Goal: Task Accomplishment & Management: Complete application form

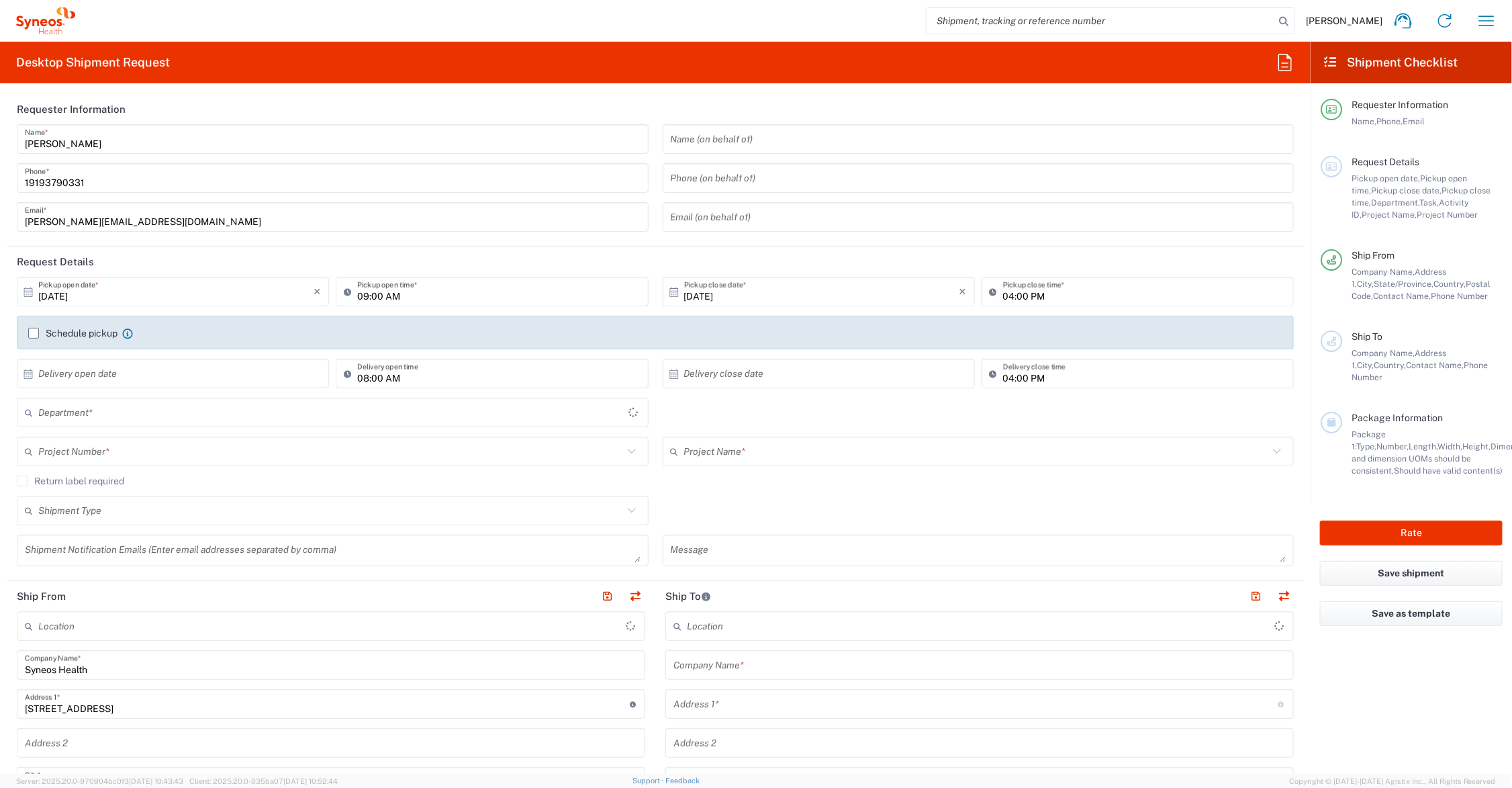
type input "[US_STATE]"
type input "[GEOGRAPHIC_DATA]"
type input "6156"
click at [727, 450] on input "text" at bounding box center [976, 452] width 585 height 24
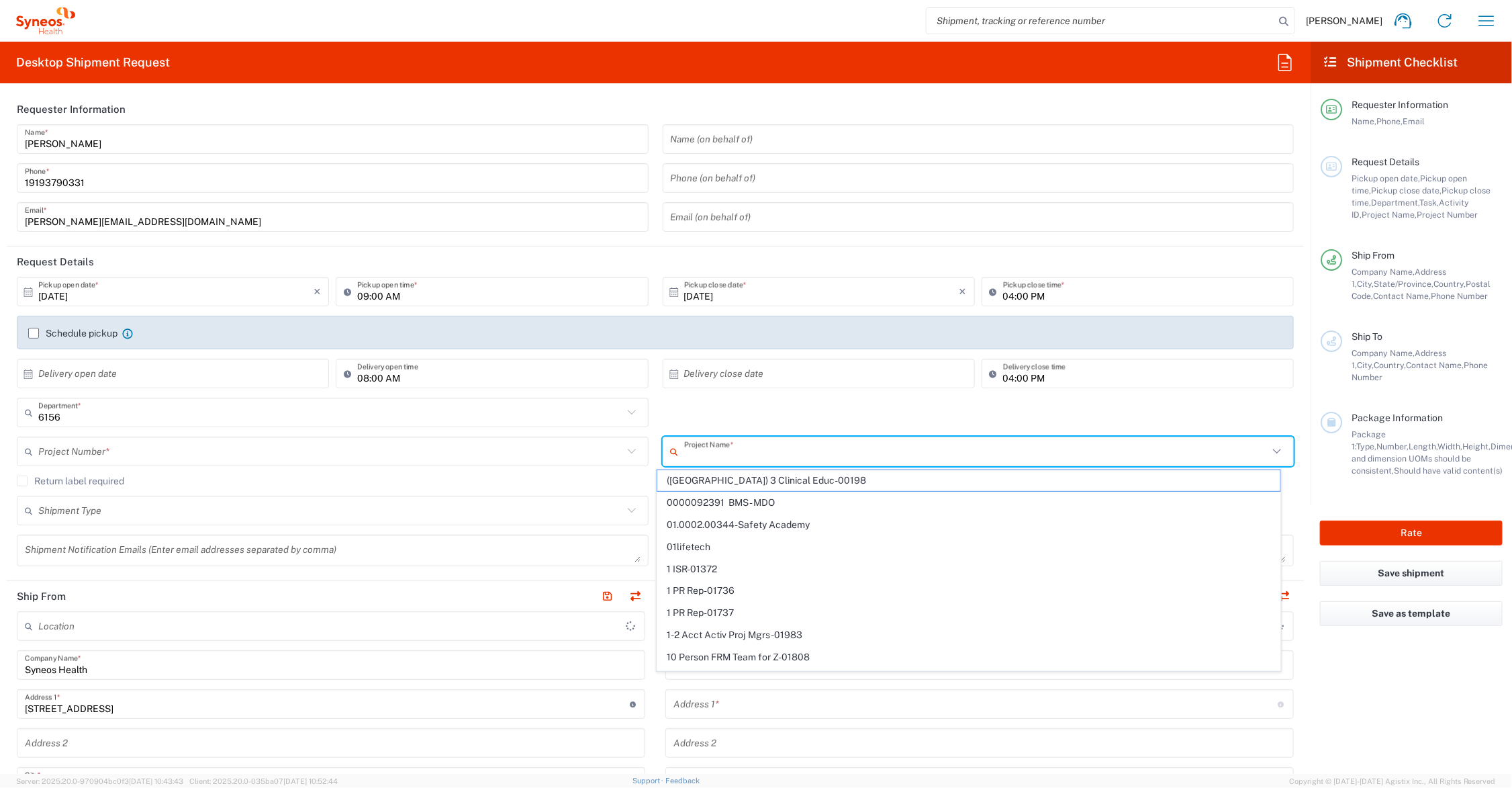
type input "Syneos Health Communications-[GEOGRAPHIC_DATA] [GEOGRAPHIC_DATA]"
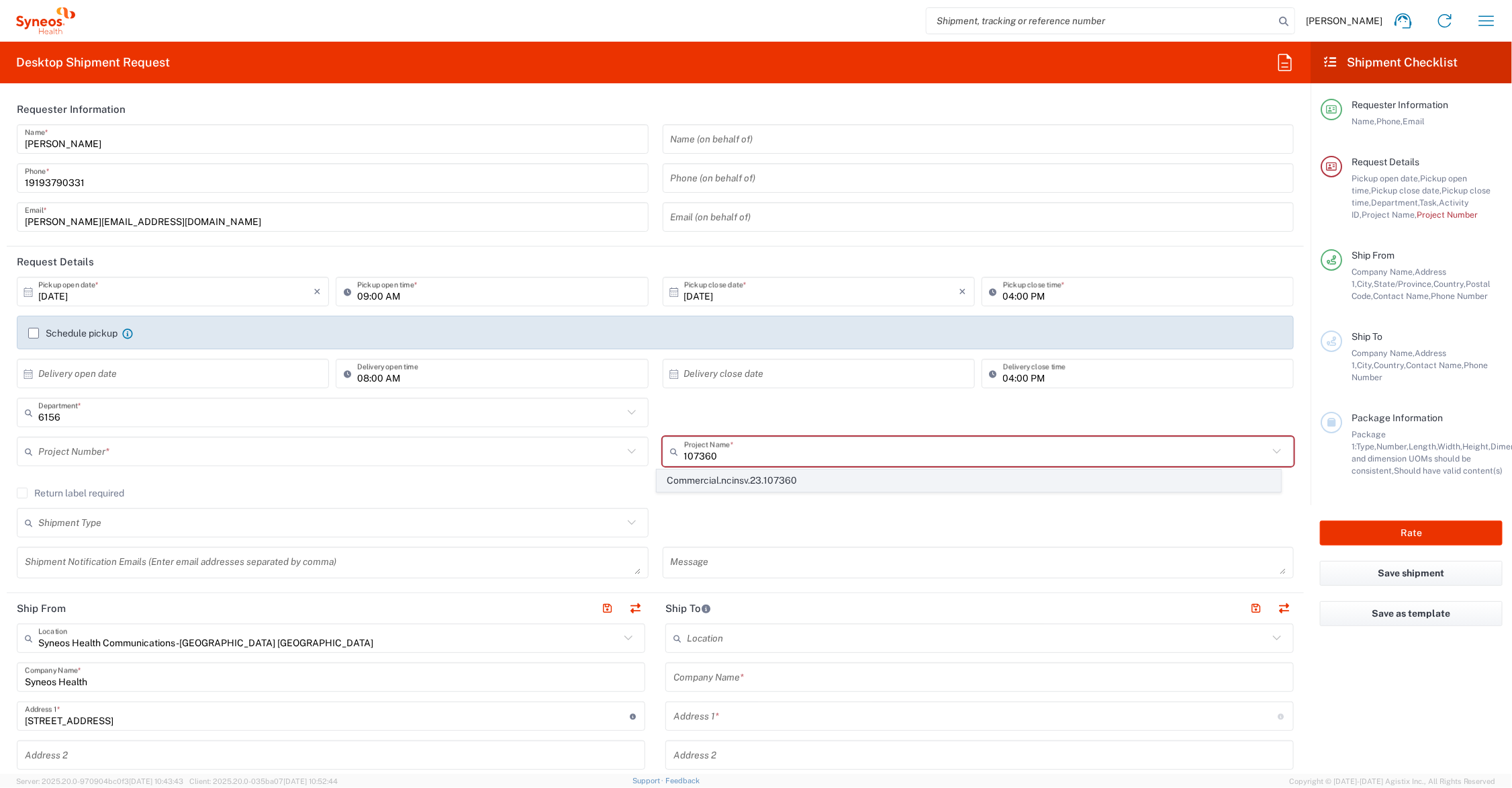
click at [738, 478] on span "Commercial.ncinsv.23.107360" at bounding box center [968, 480] width 622 height 21
type input "Commercial.ncinsv.23.107360"
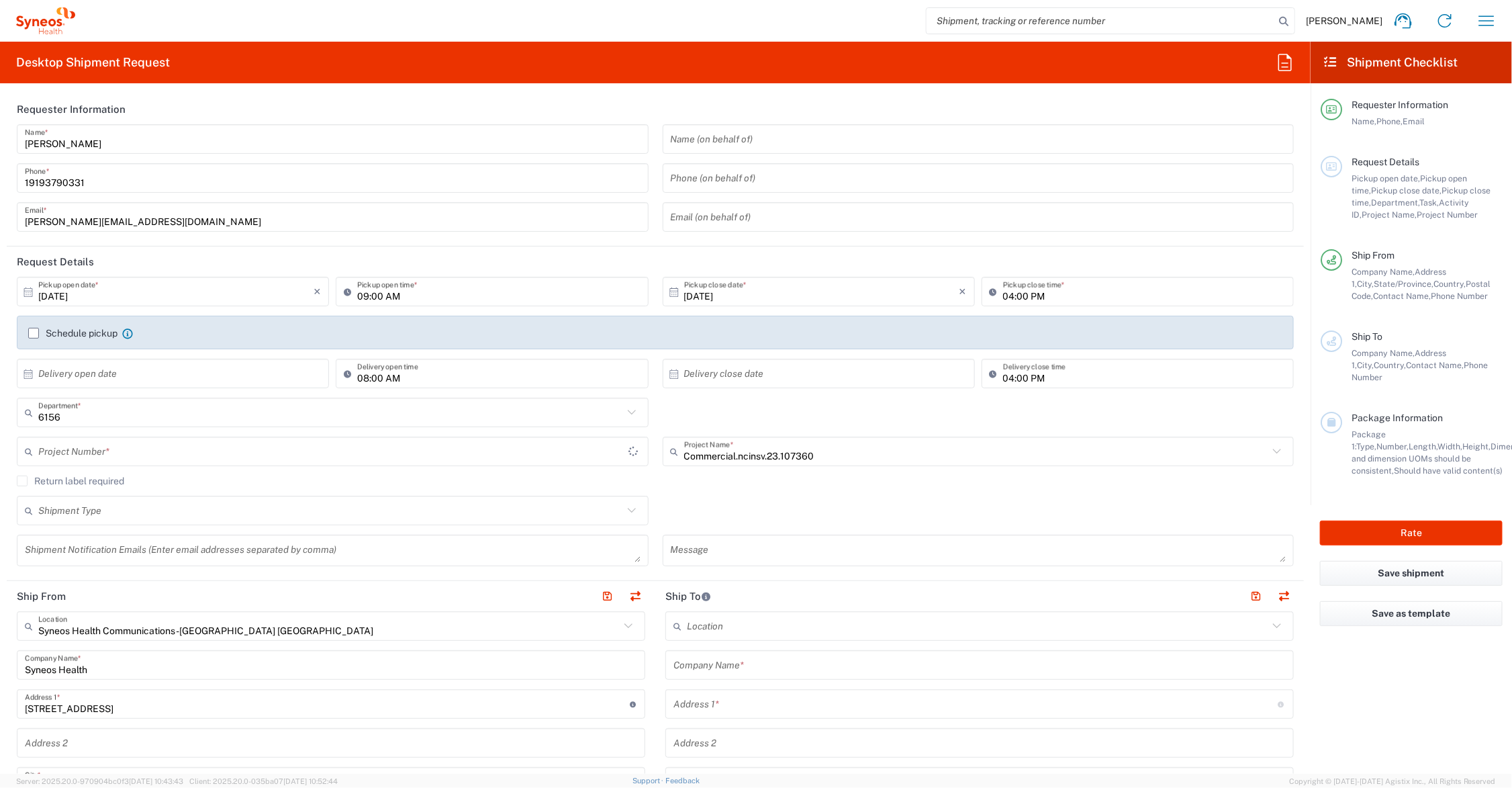
type input "COMM.STUDO.NC.107360"
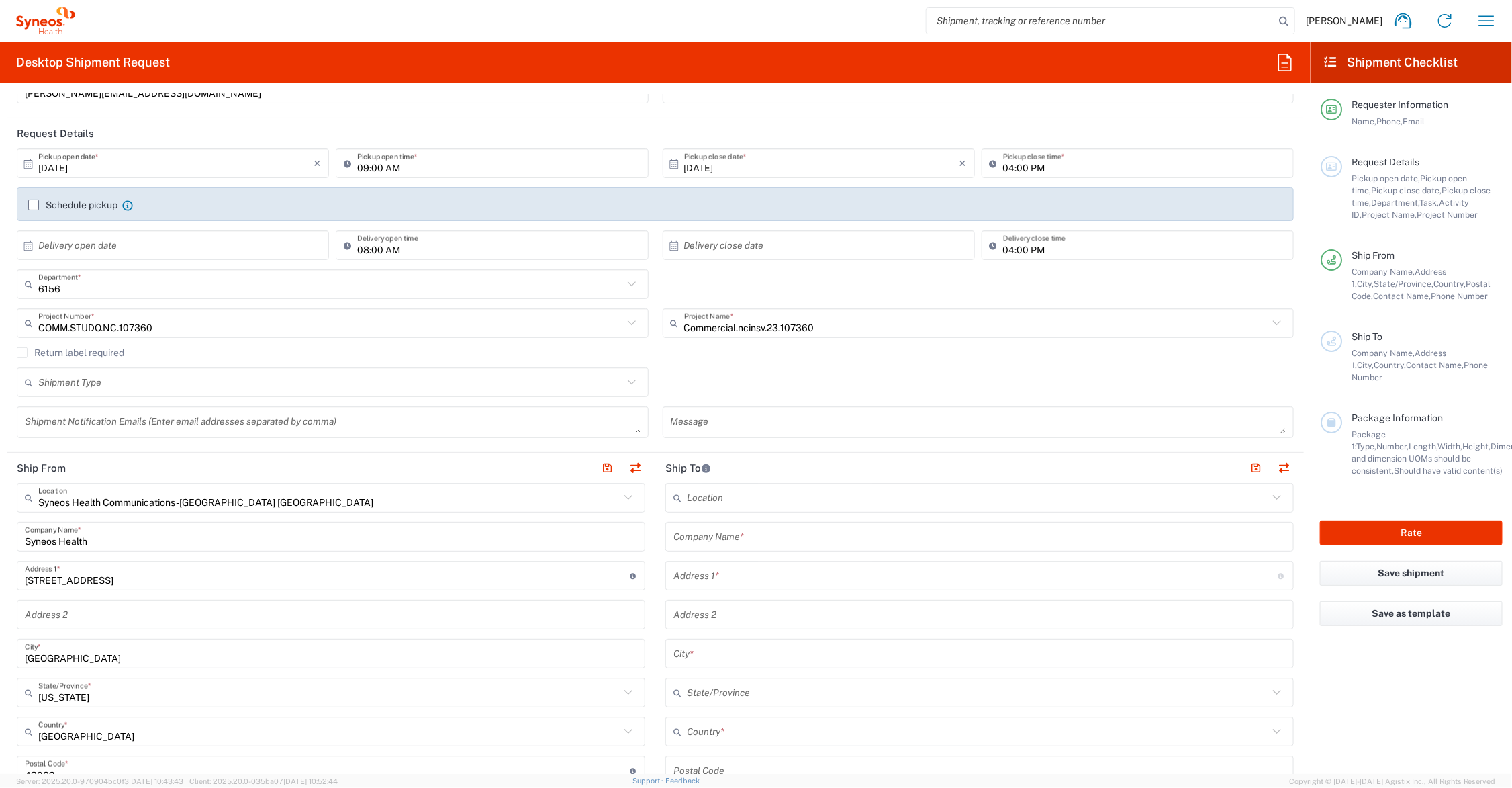
scroll to position [168, 0]
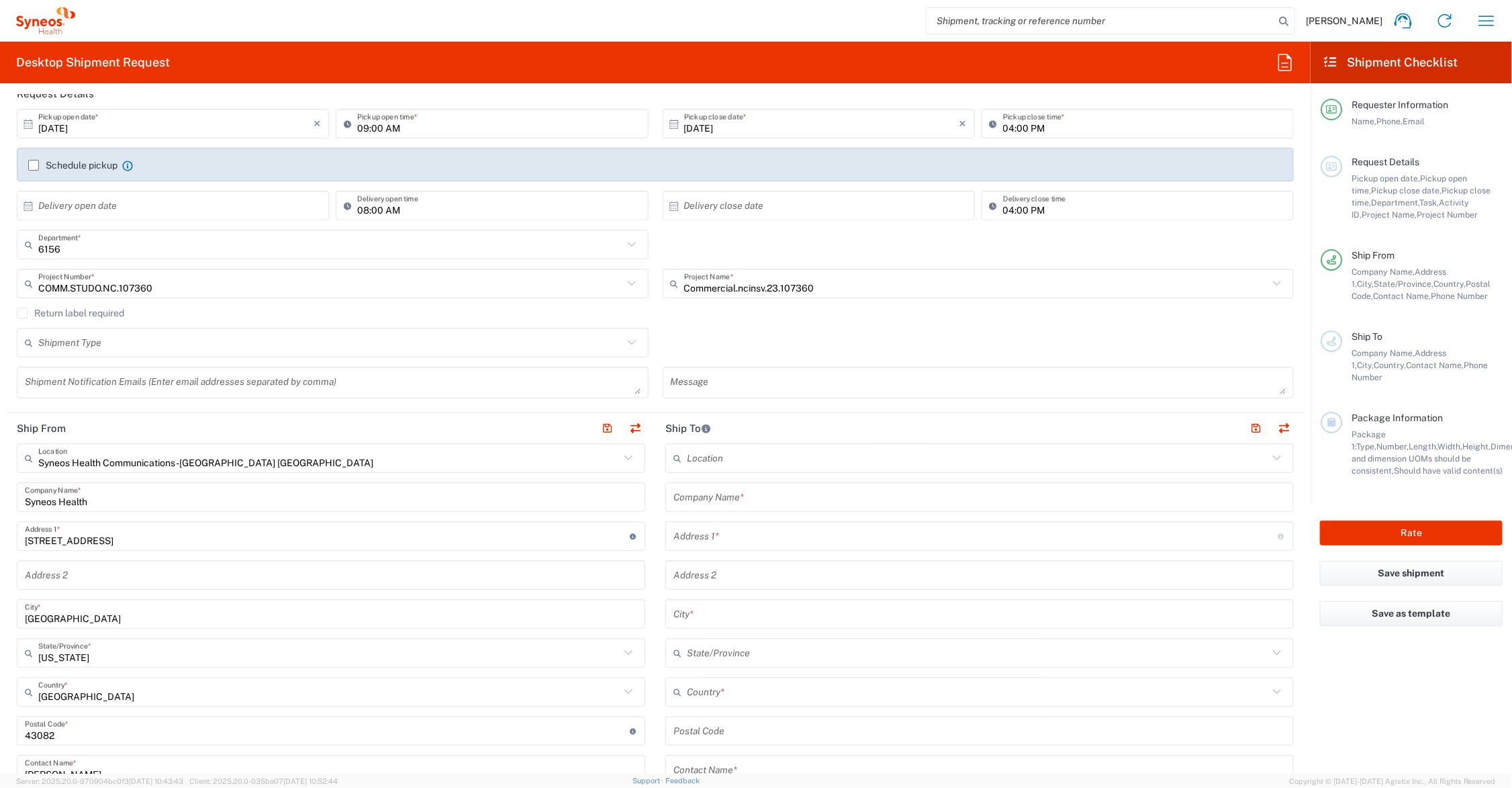
click at [753, 492] on input "text" at bounding box center [980, 498] width 612 height 24
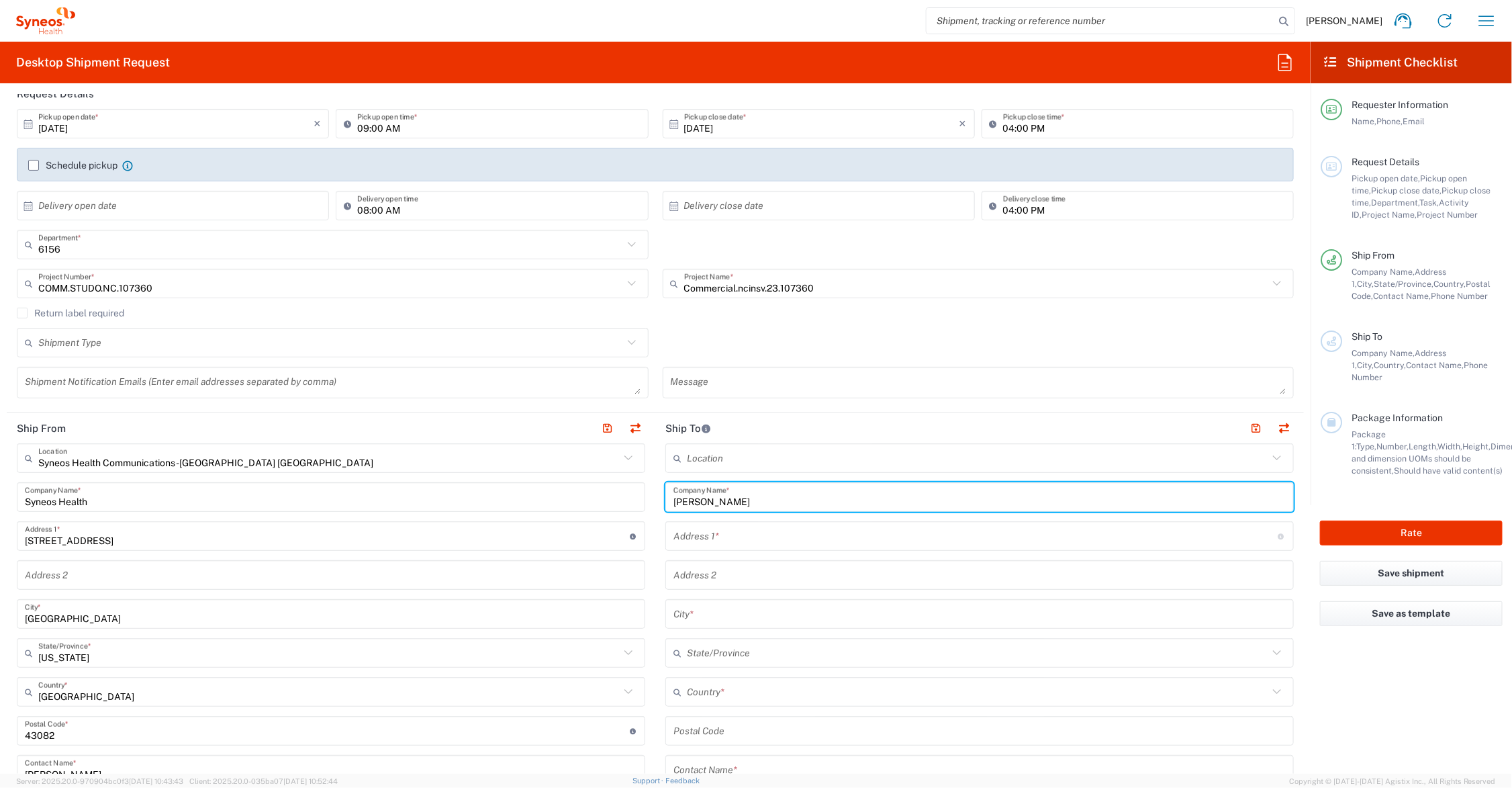
scroll to position [504, 0]
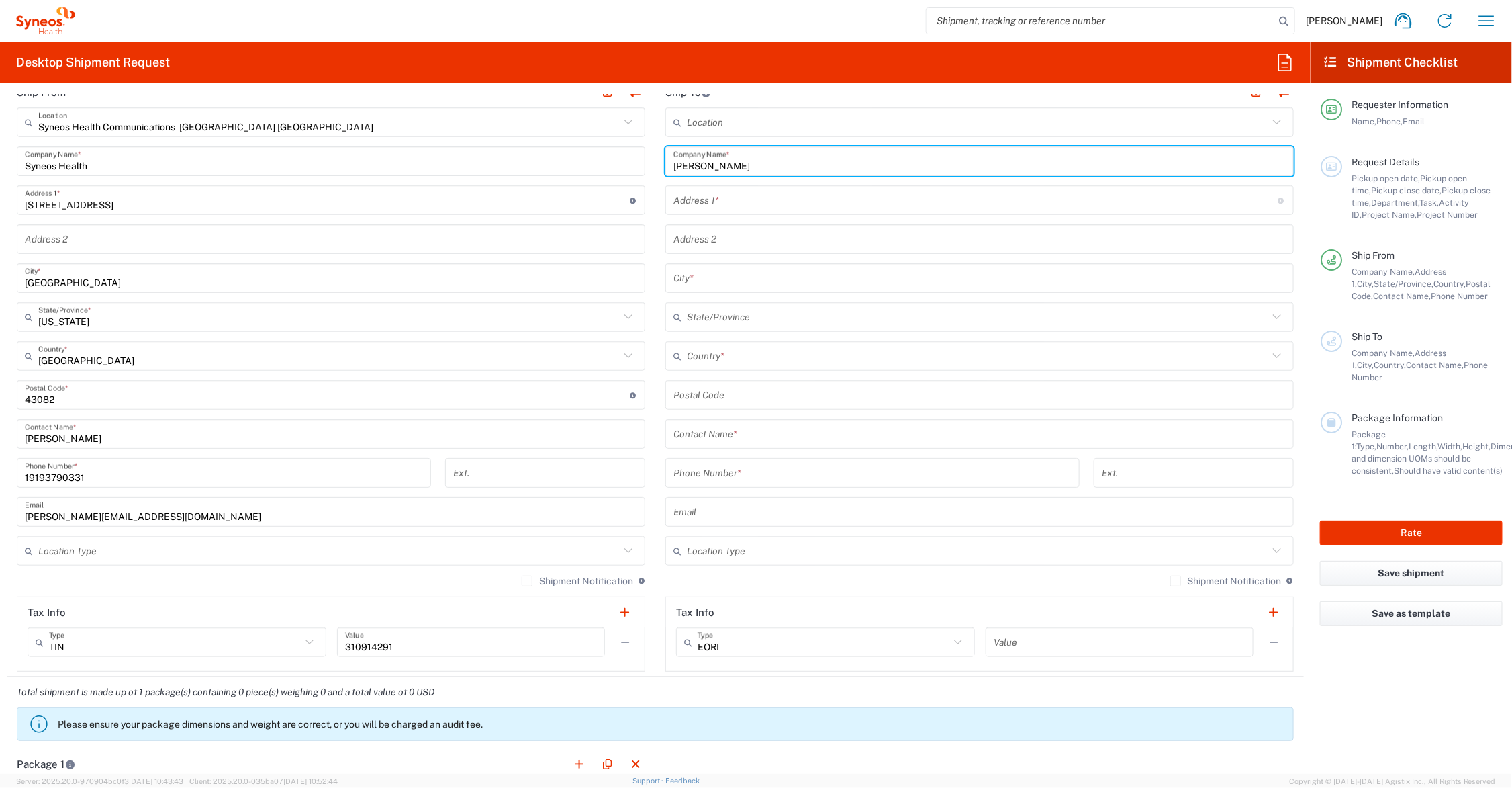
type input "[PERSON_NAME]"
click at [749, 434] on input "text" at bounding box center [980, 434] width 612 height 24
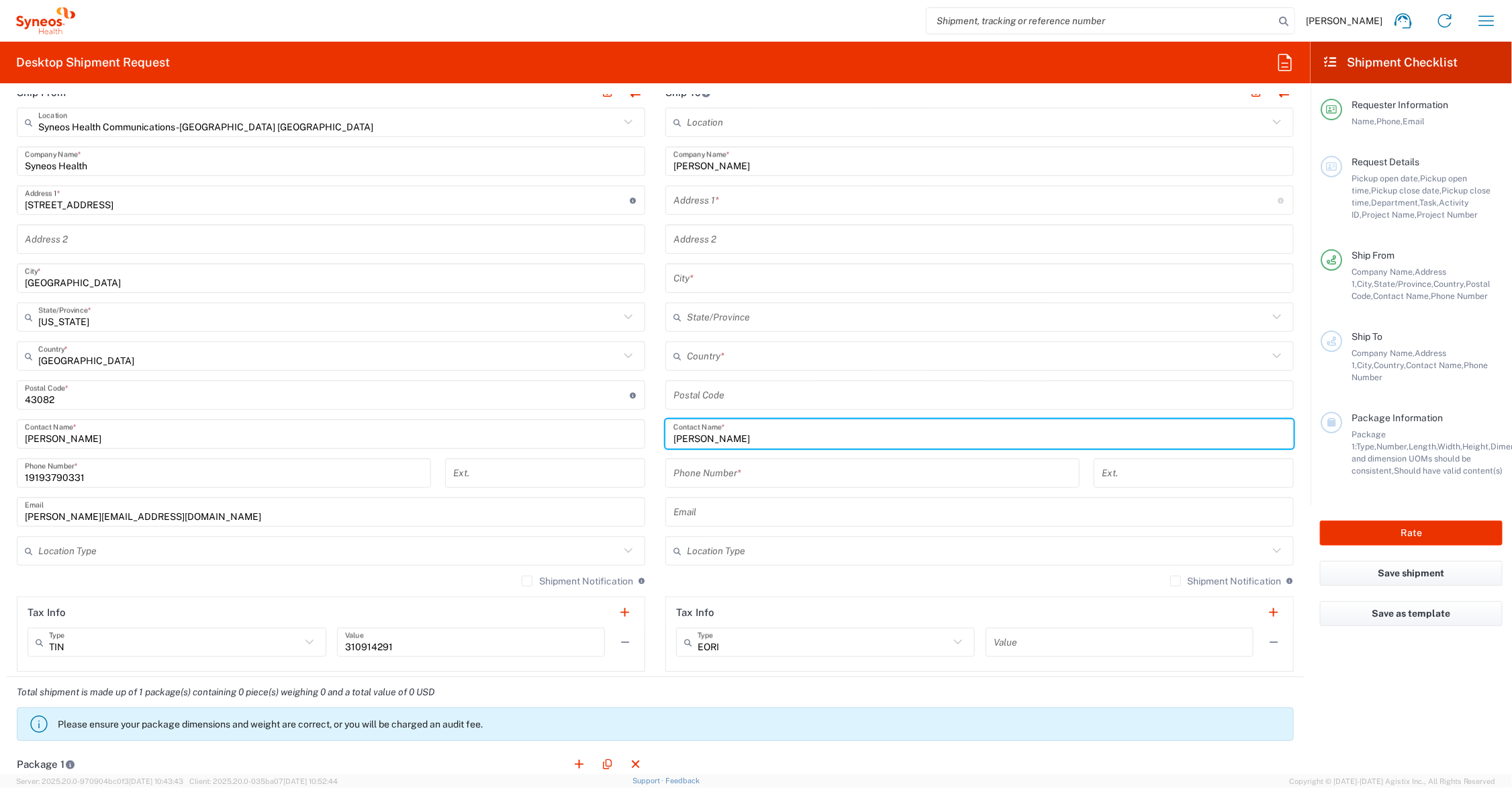
type input "[PERSON_NAME]"
click at [737, 163] on input "[PERSON_NAME]" at bounding box center [980, 162] width 612 height 24
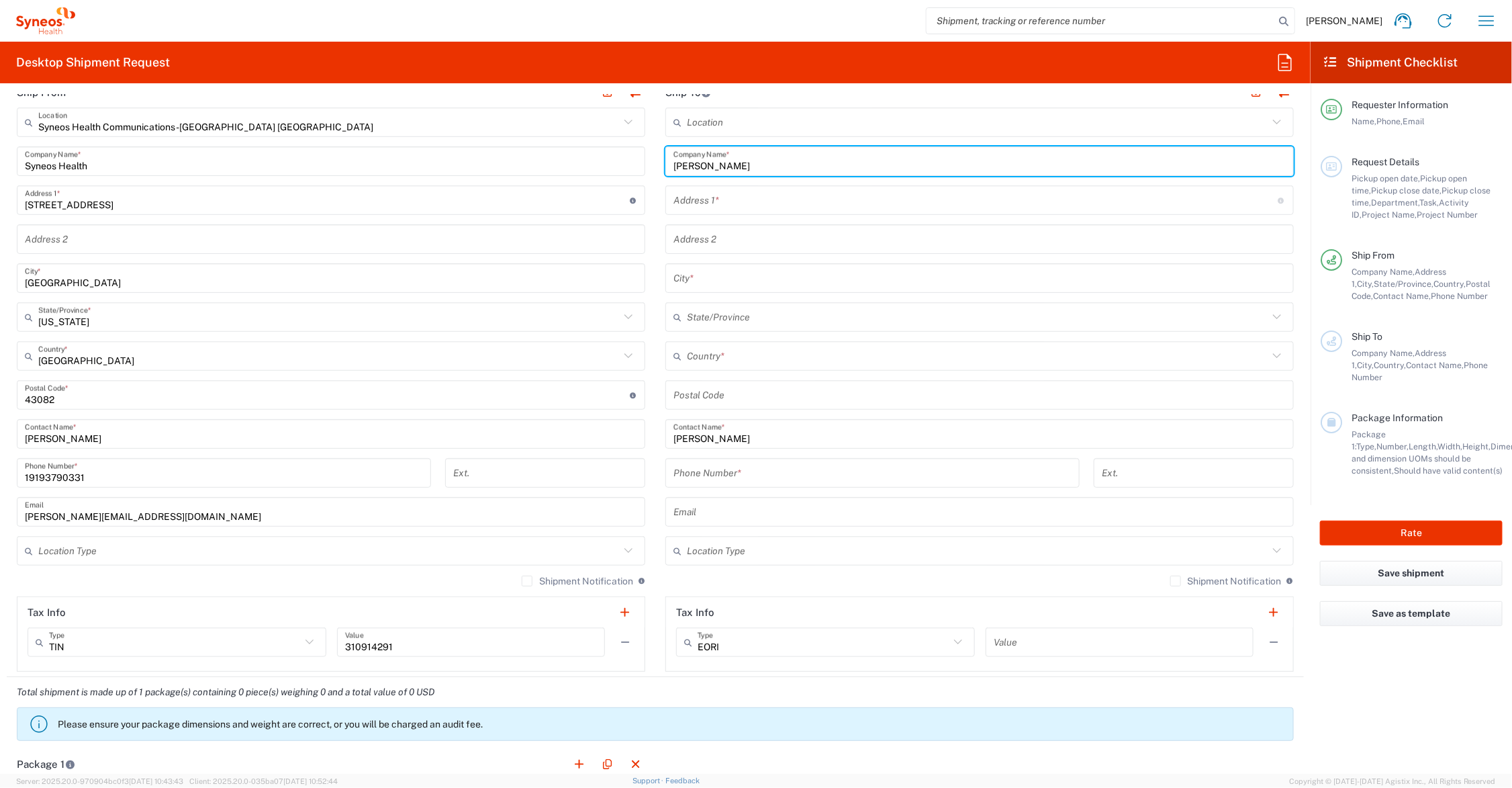
type input "[PERSON_NAME]"
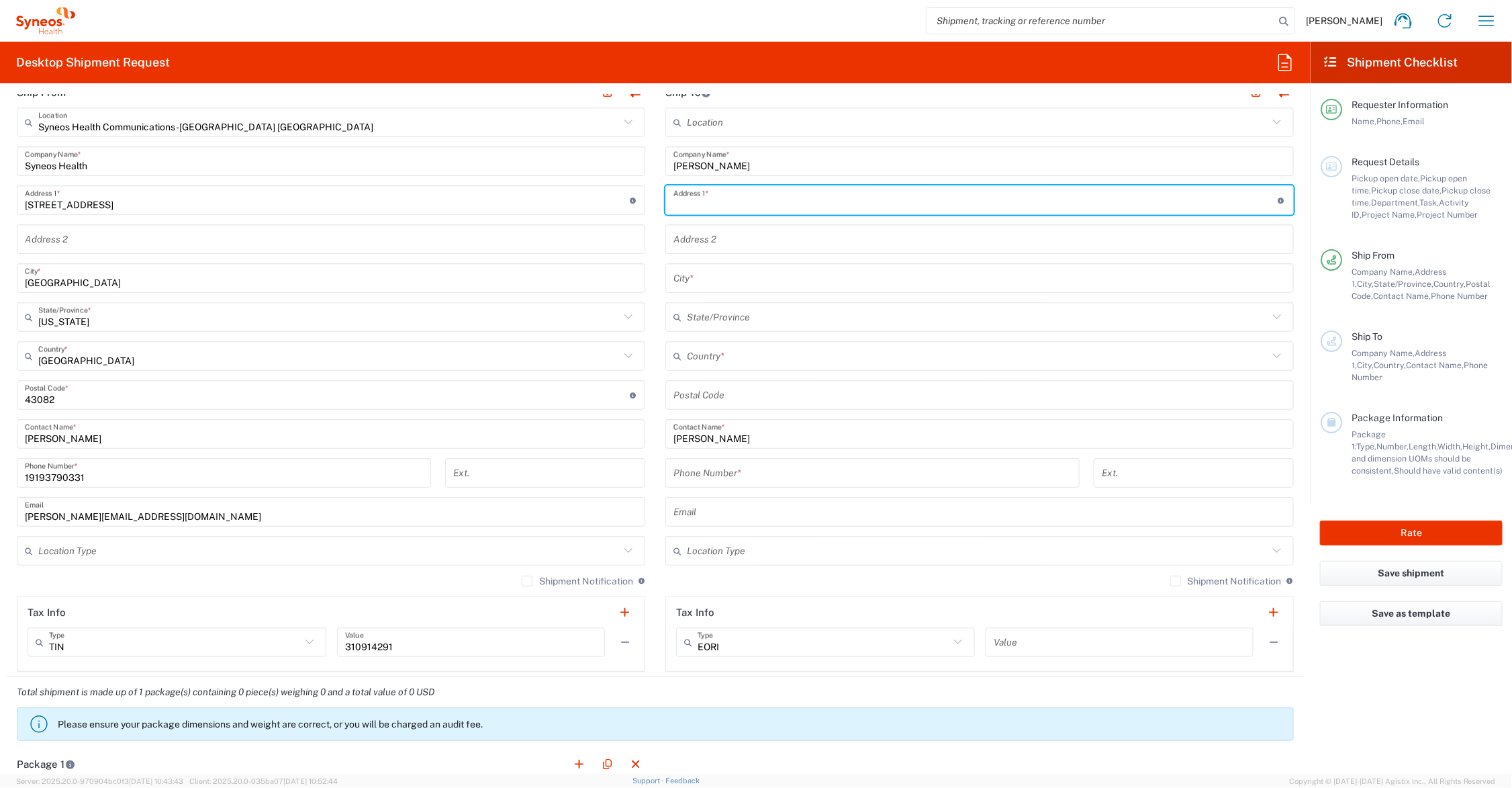
click at [732, 207] on input "text" at bounding box center [976, 200] width 604 height 24
type input "[STREET_ADDRESS]"
type input "[GEOGRAPHIC_DATA]"
type input "14626"
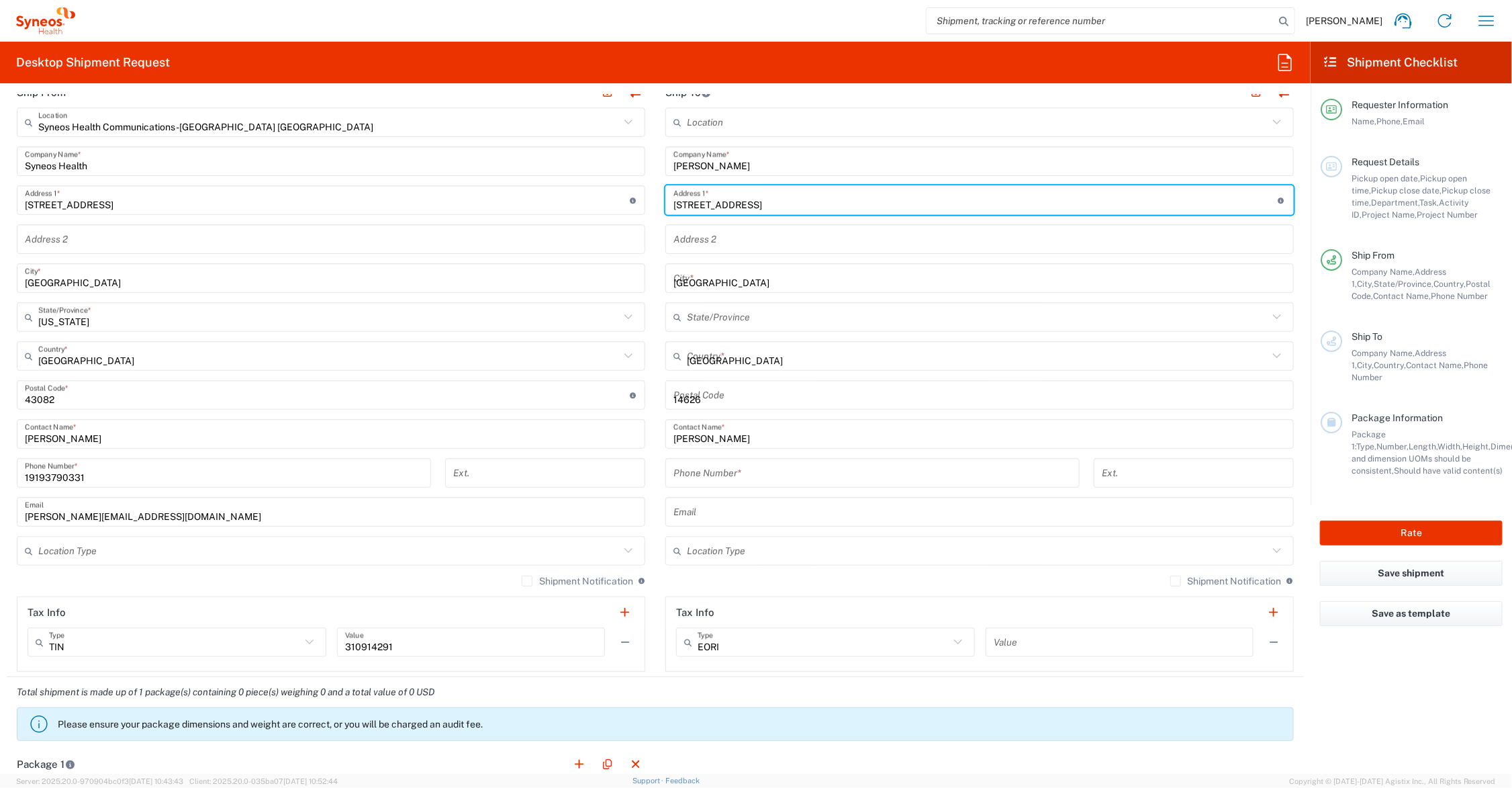
type input "5858209596"
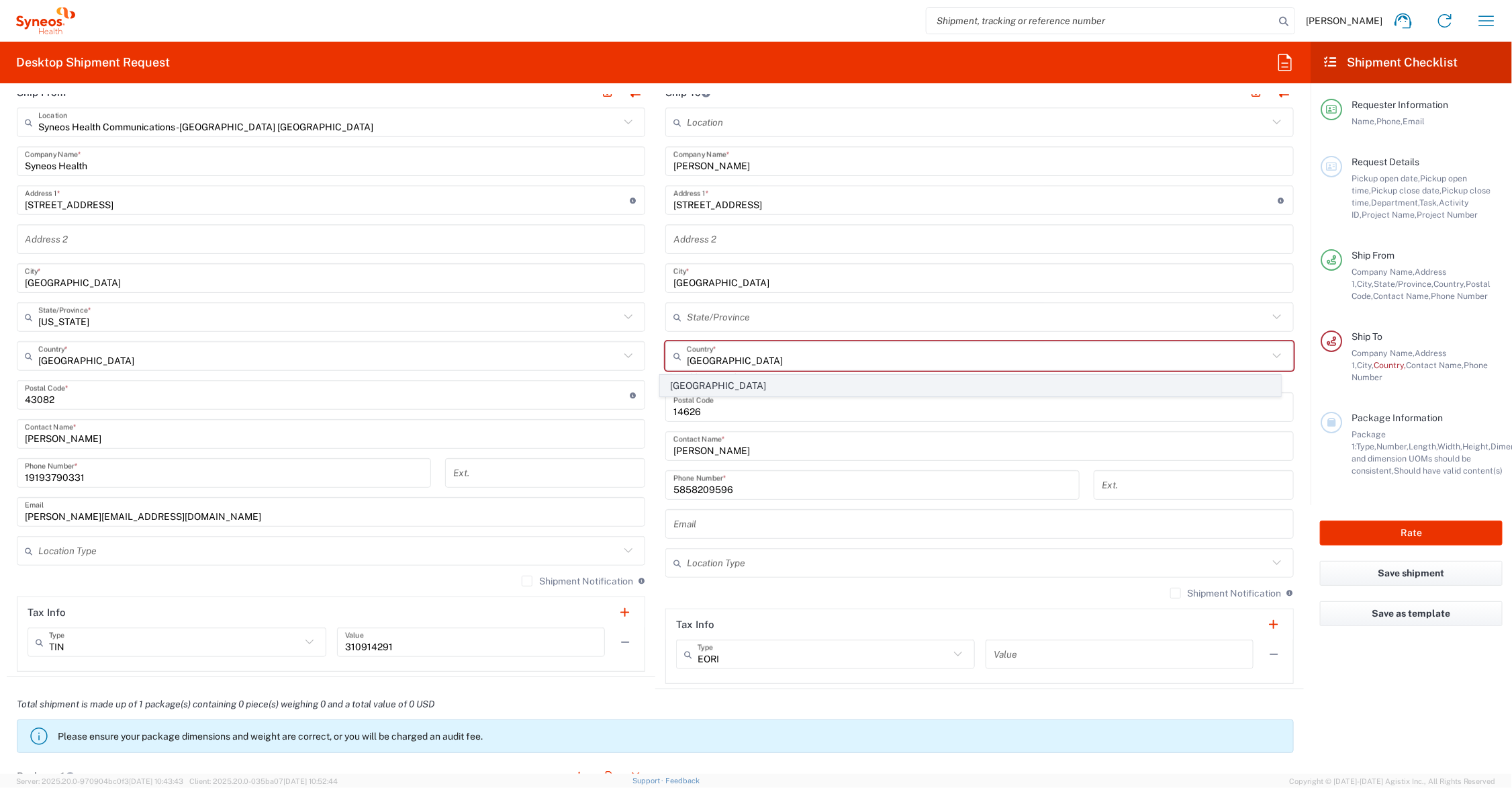
click at [706, 387] on span "[GEOGRAPHIC_DATA]" at bounding box center [970, 386] width 619 height 21
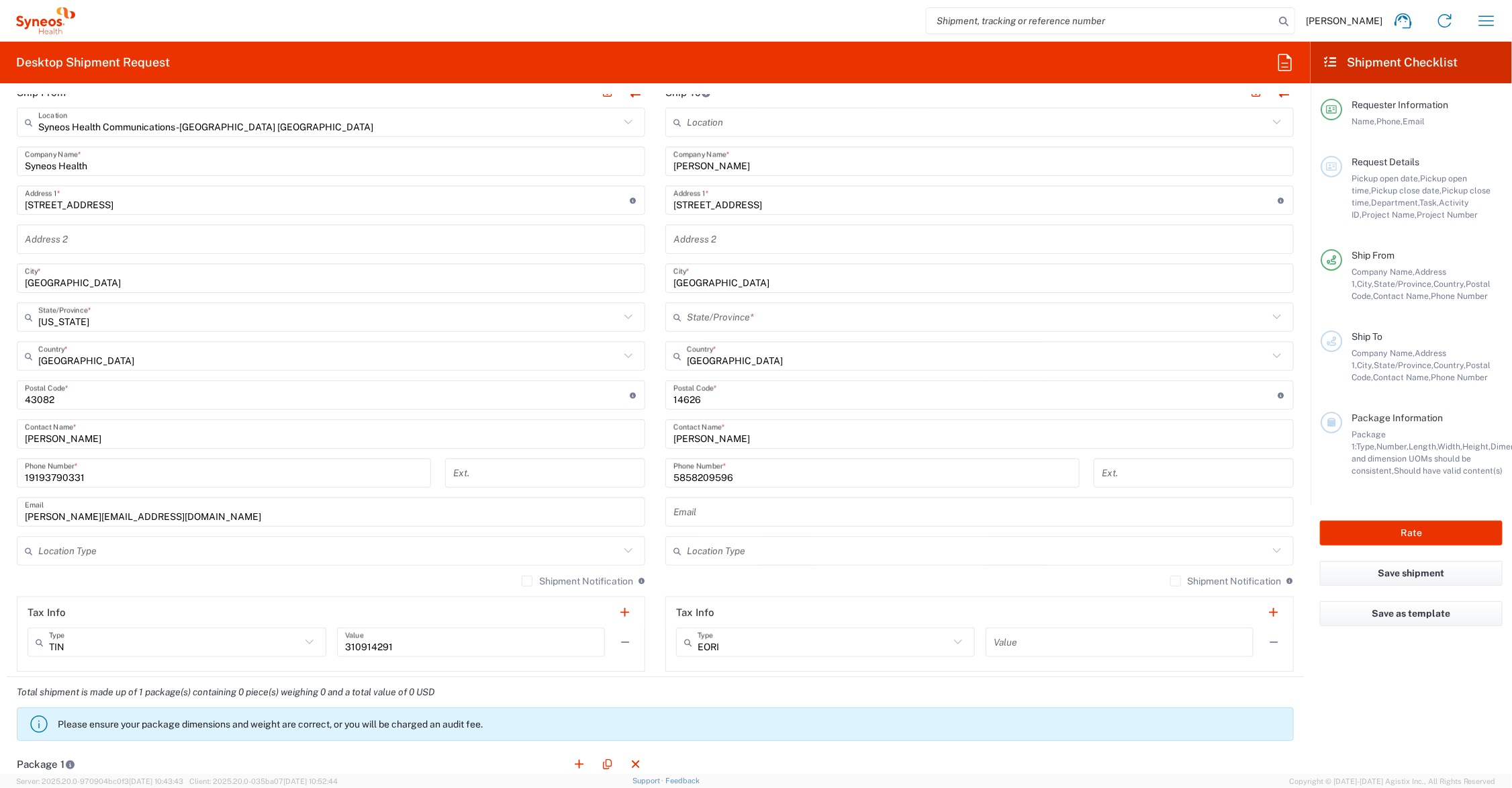
click at [699, 313] on input "text" at bounding box center [977, 317] width 582 height 24
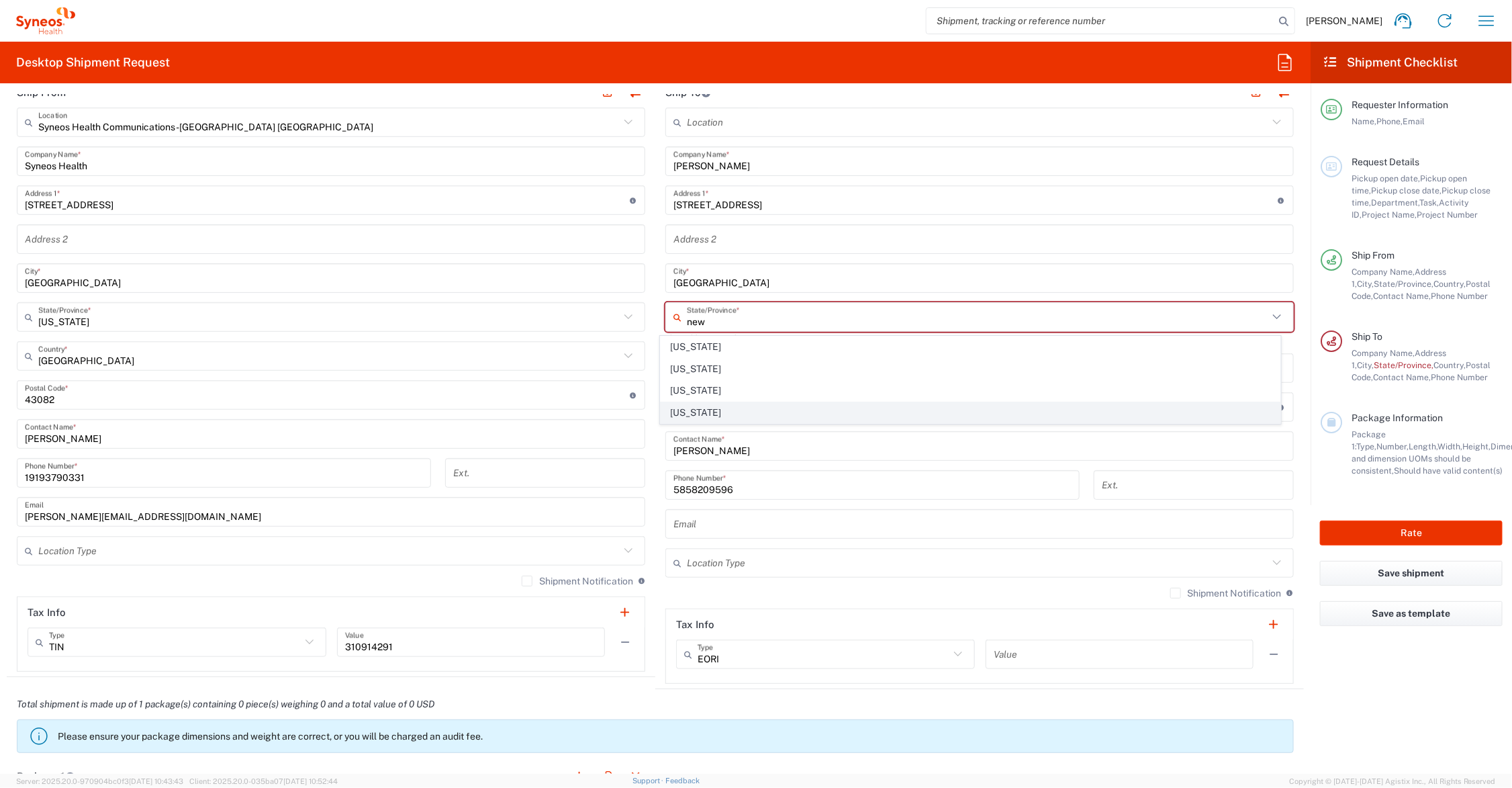
click at [686, 406] on span "[US_STATE]" at bounding box center [970, 412] width 619 height 21
type input "[US_STATE]"
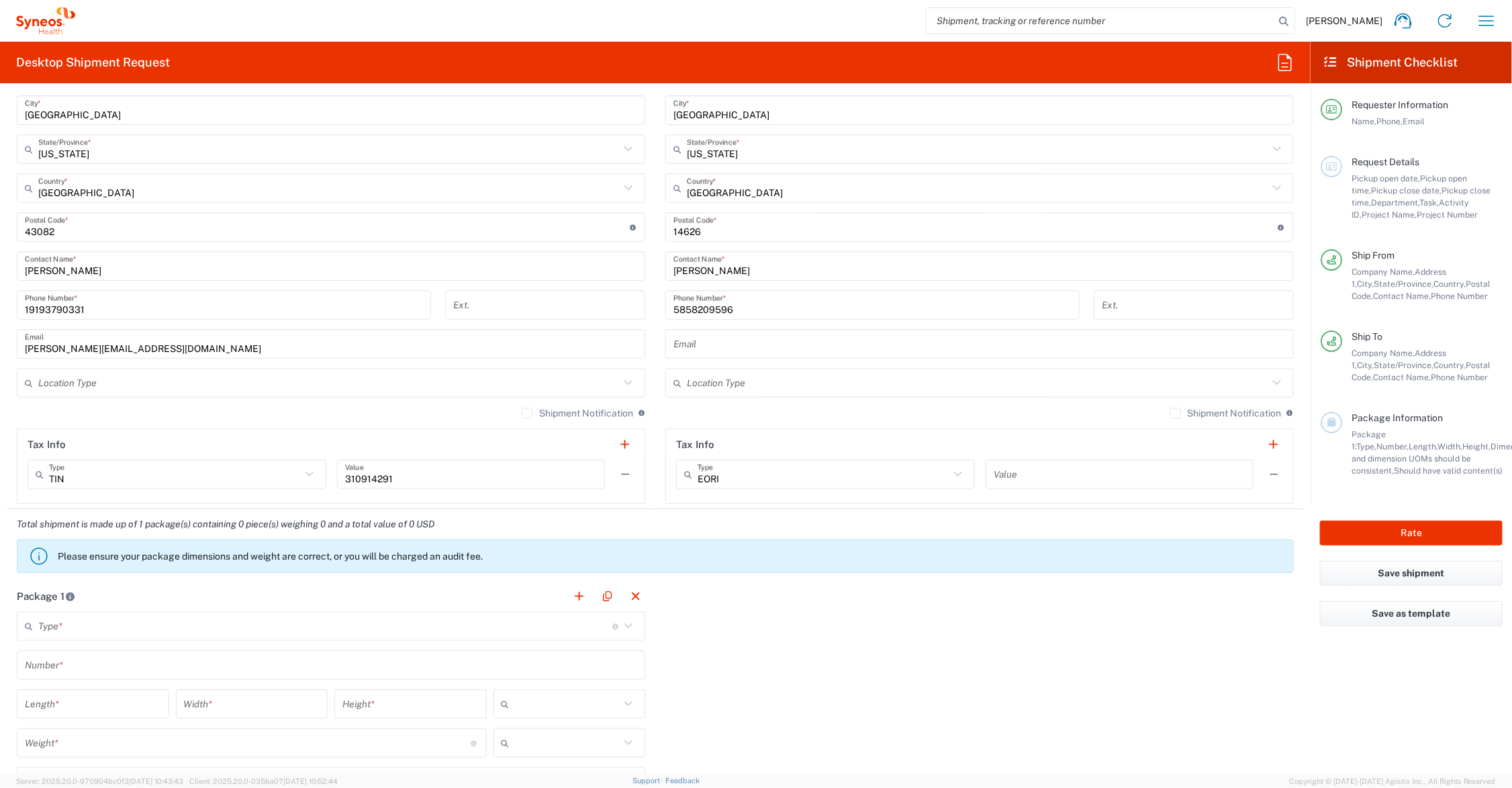
scroll to position [840, 0]
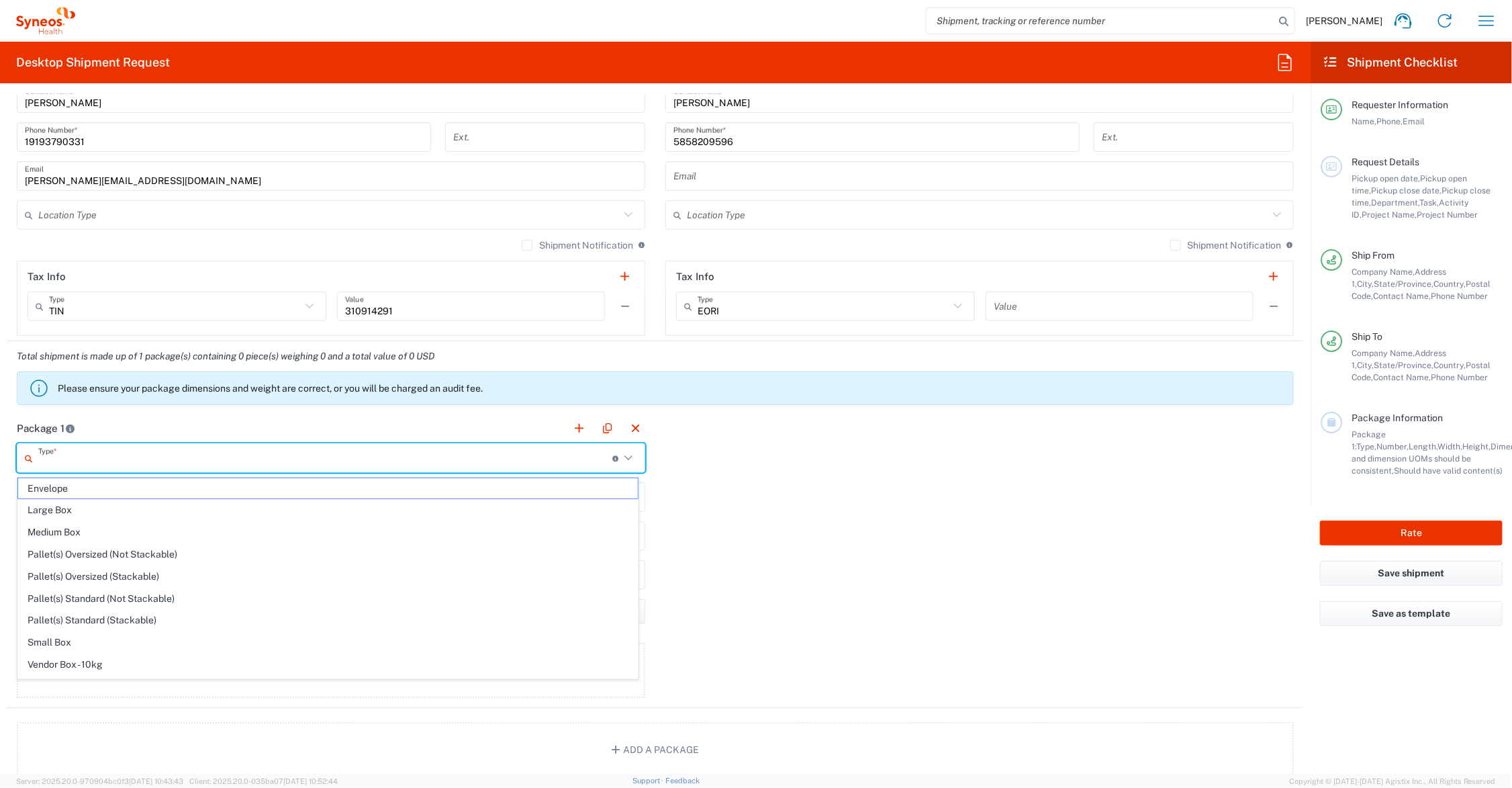
click at [120, 461] on input "text" at bounding box center [325, 459] width 574 height 24
click at [109, 663] on span "Your Packaging" at bounding box center [327, 667] width 619 height 21
type input "Your Packaging"
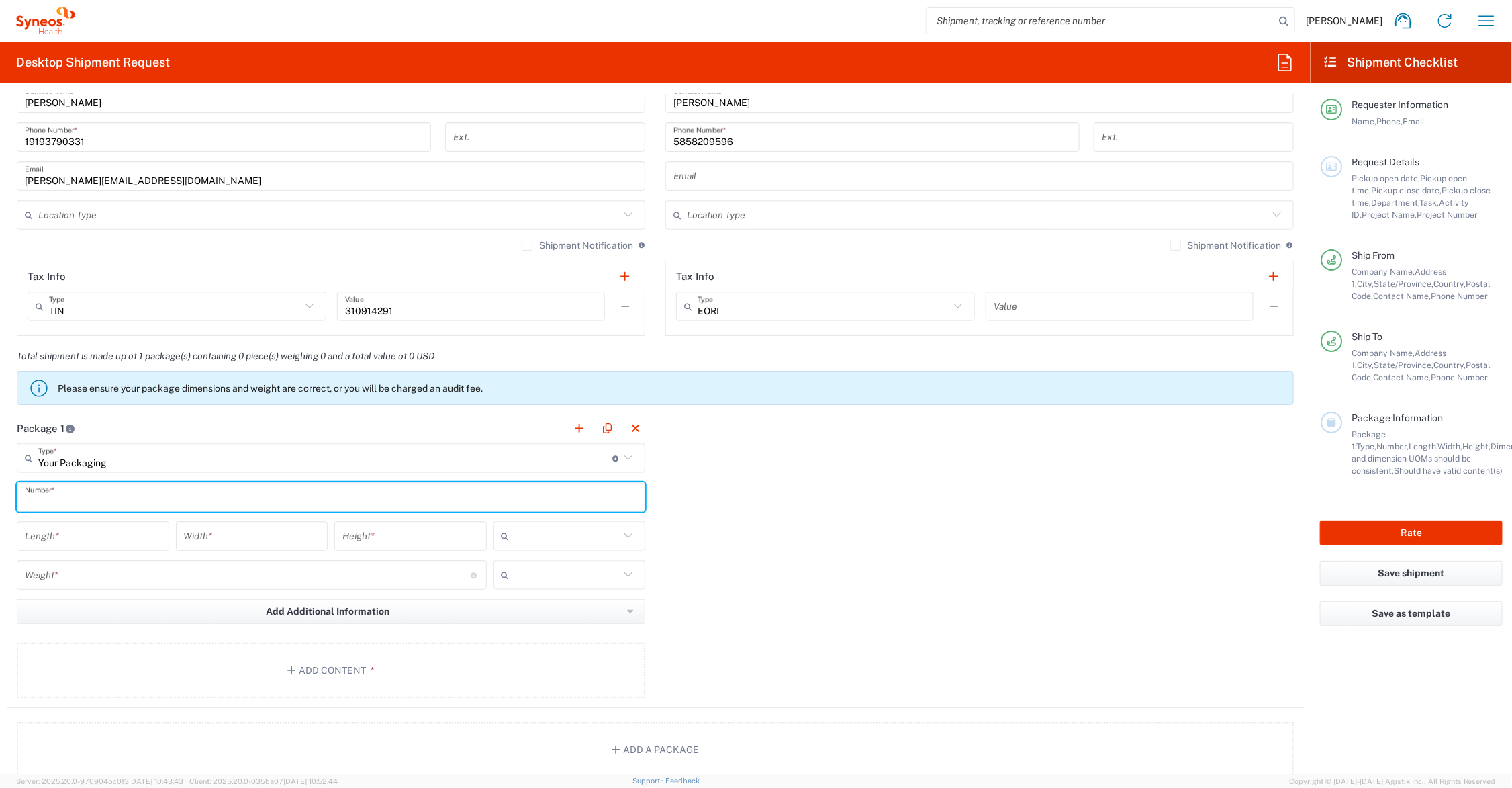
click at [106, 498] on input "text" at bounding box center [331, 498] width 612 height 24
type input "1"
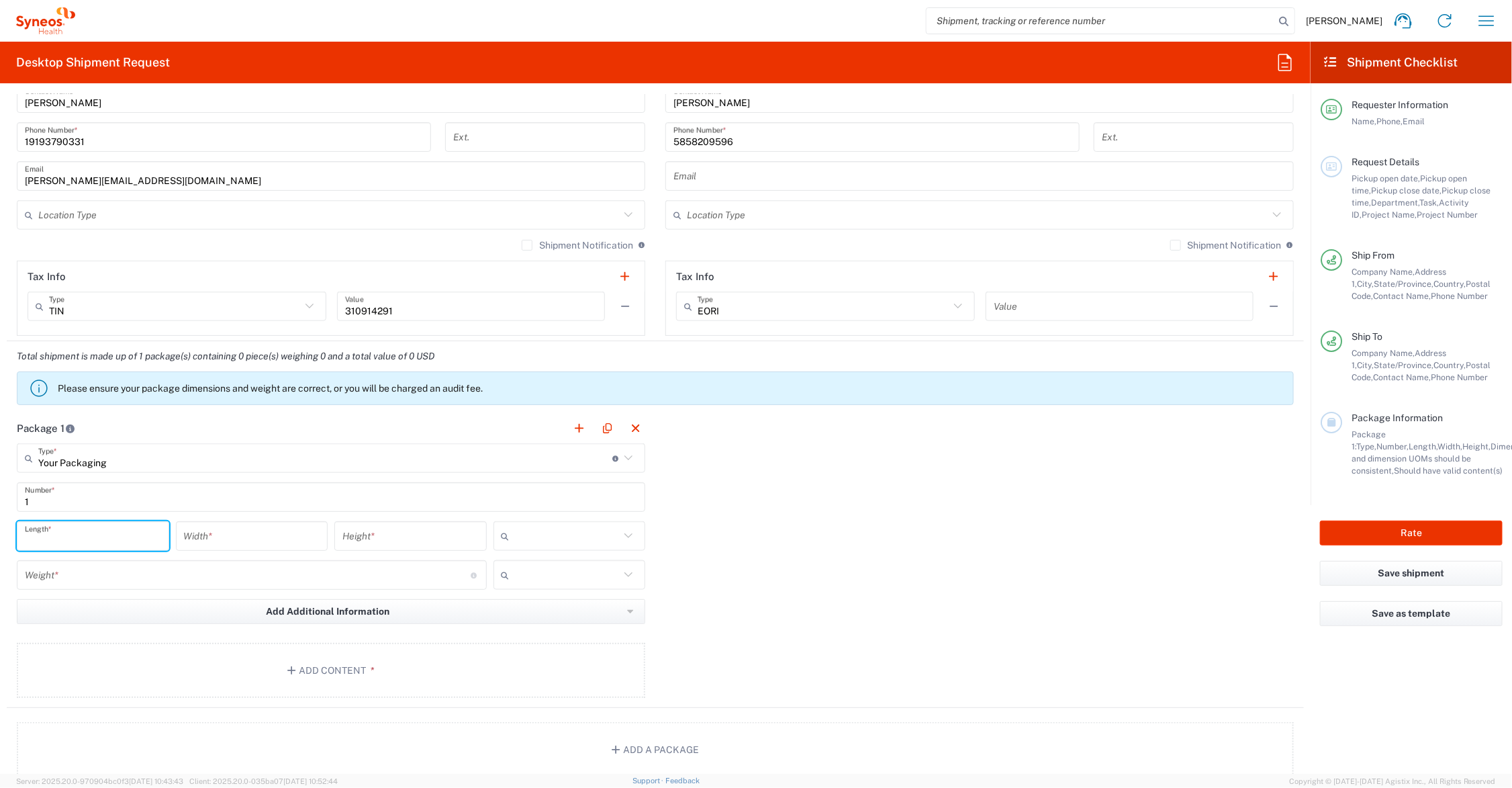
click at [122, 532] on input "number" at bounding box center [93, 536] width 137 height 24
type input "13"
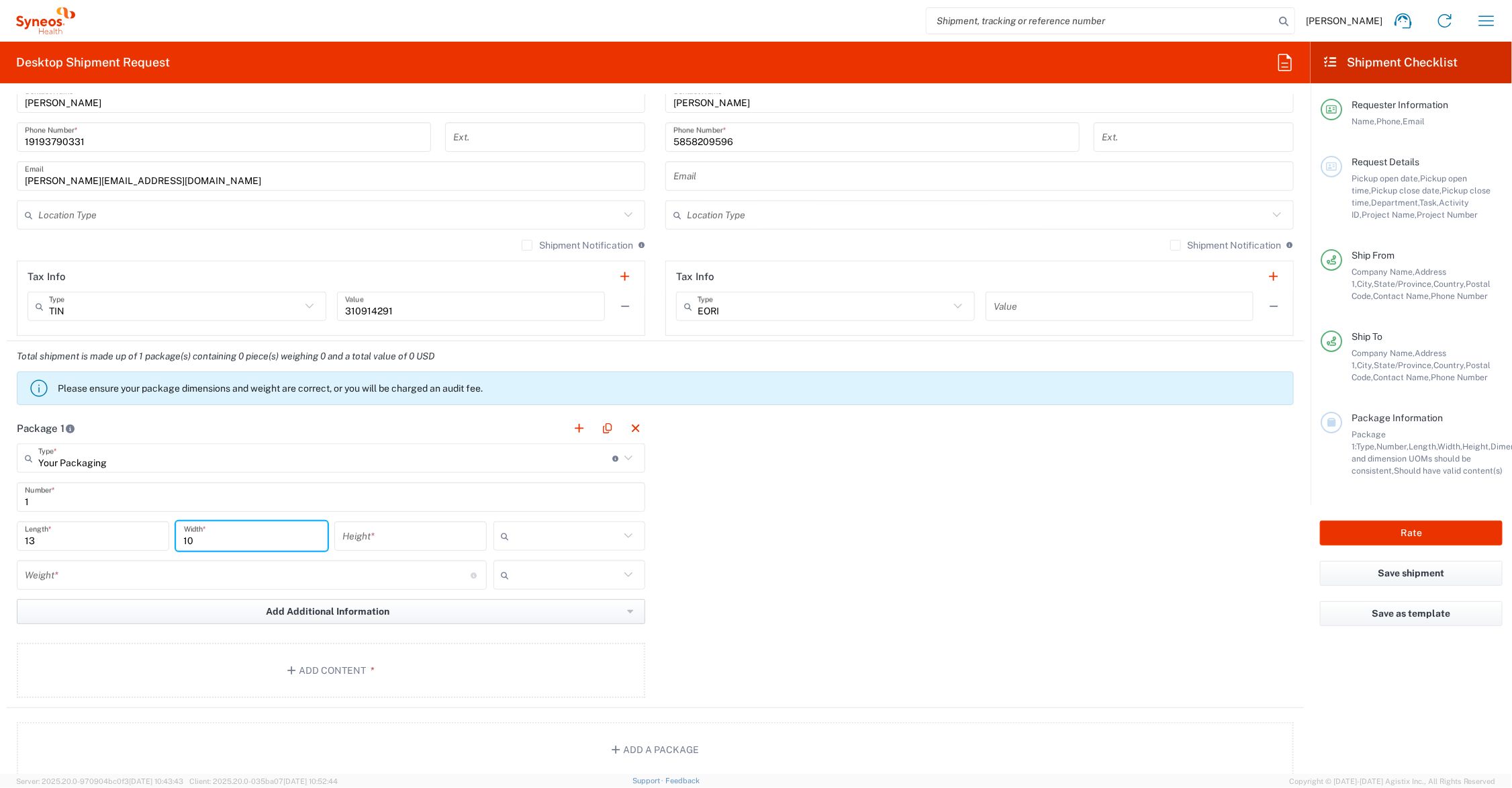
type input "10"
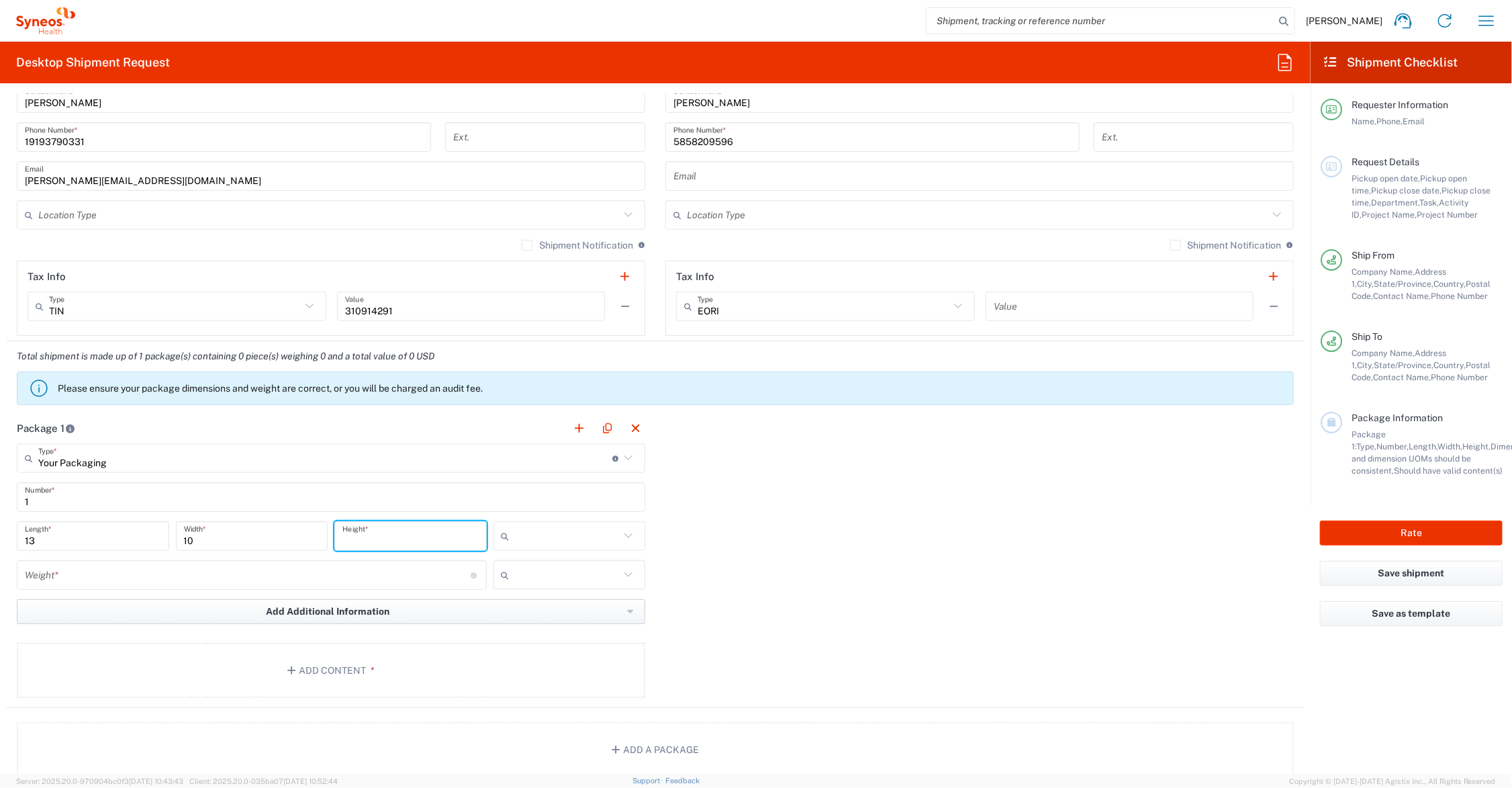
type input "5"
type input "6"
click at [538, 608] on span "in" at bounding box center [564, 610] width 148 height 21
type input "in"
click at [532, 574] on input "text" at bounding box center [568, 575] width 105 height 22
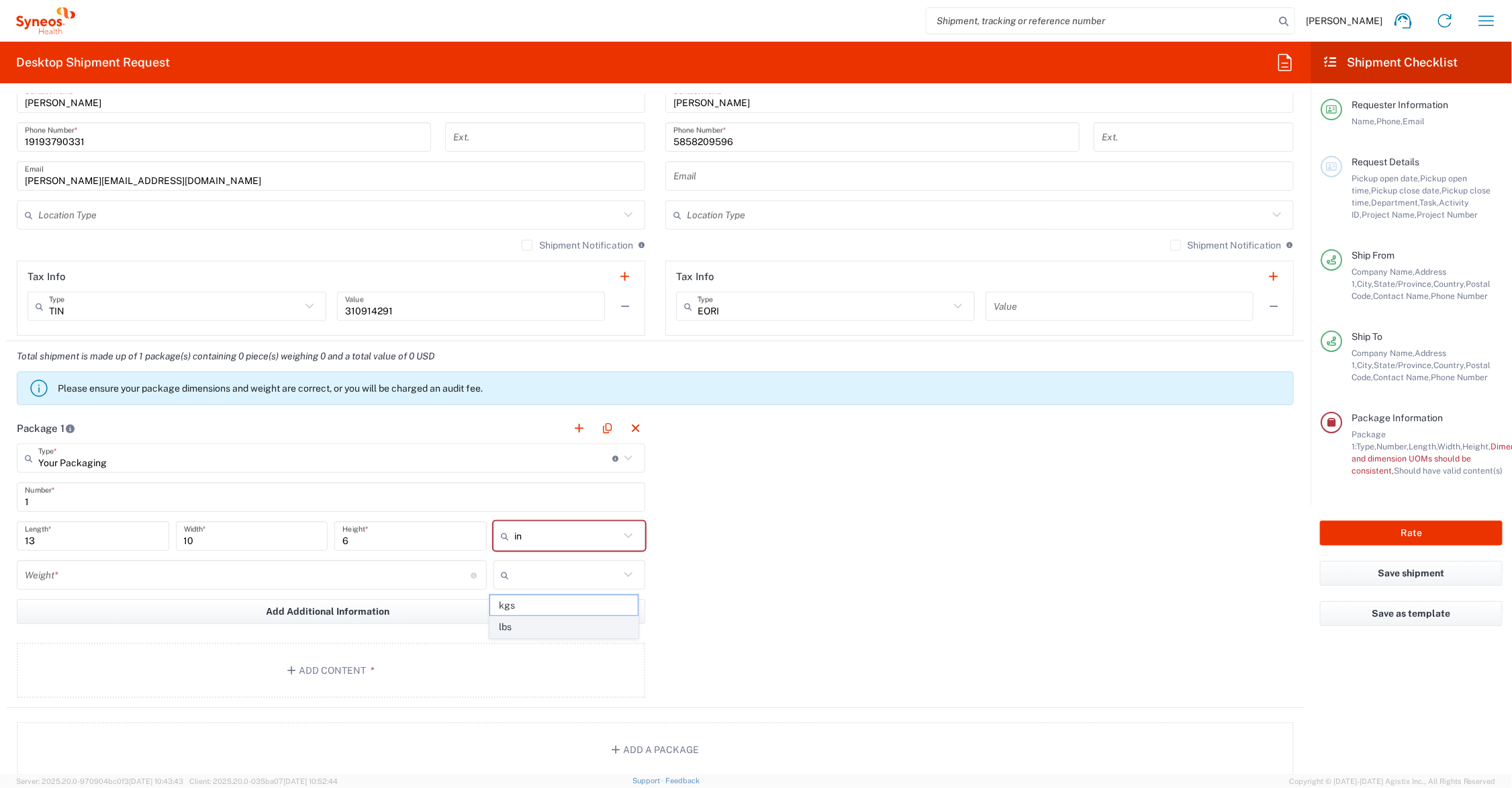
click at [517, 623] on span "lbs" at bounding box center [564, 626] width 148 height 21
type input "lbs"
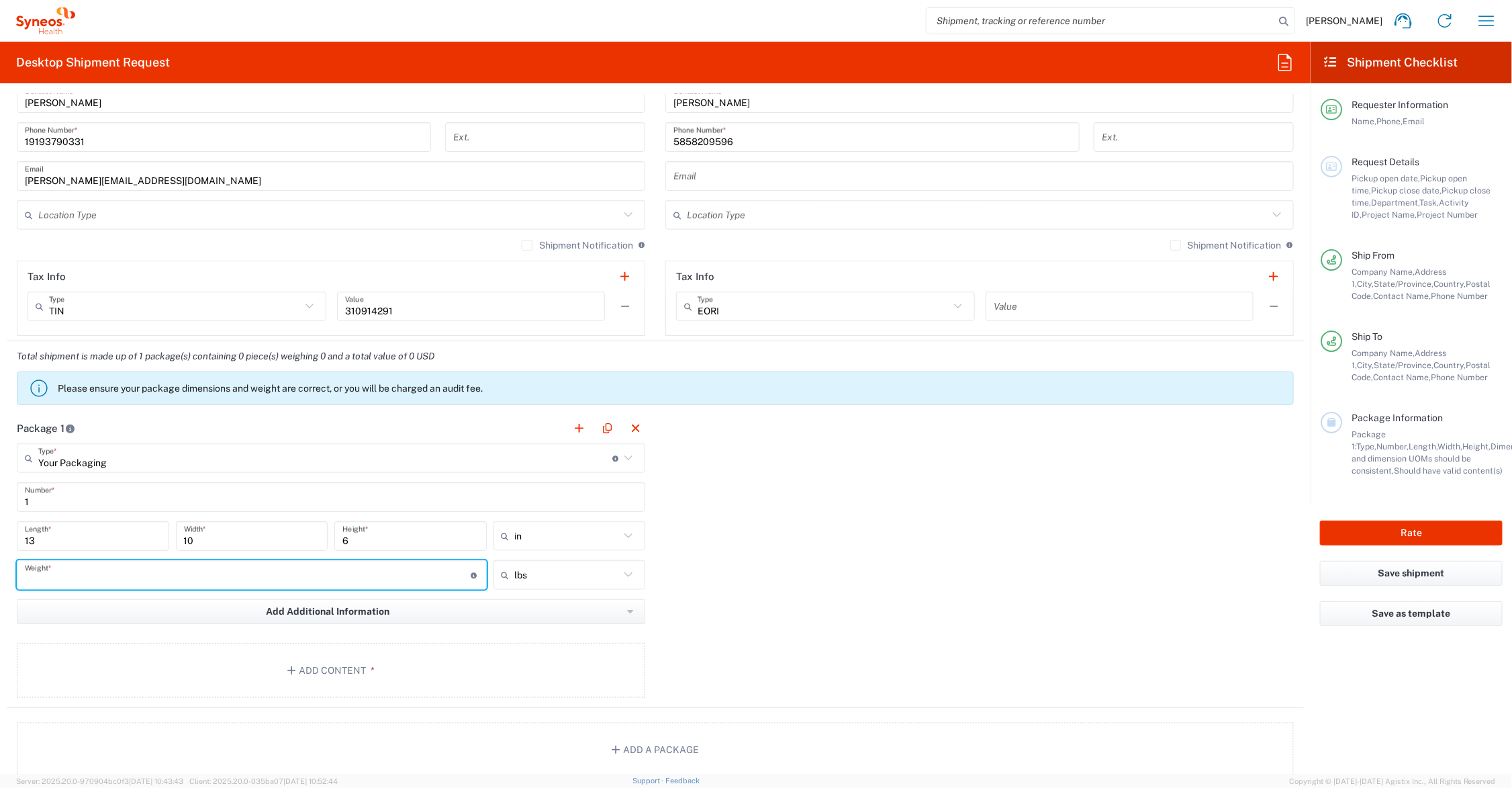
click at [153, 574] on input "number" at bounding box center [248, 575] width 446 height 24
type input "2"
click at [323, 669] on button "Add Content *" at bounding box center [331, 670] width 628 height 56
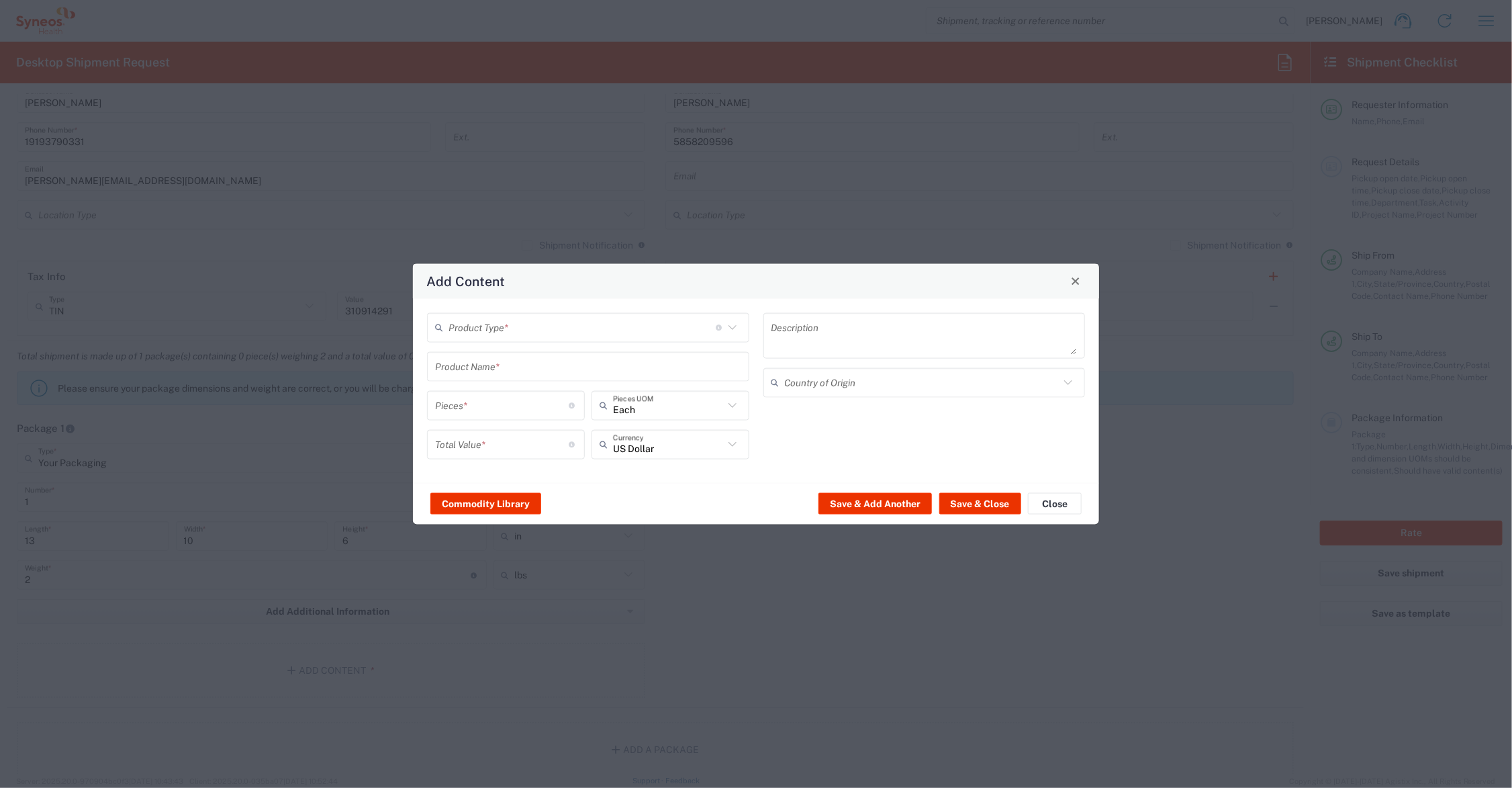
click at [491, 367] on input "text" at bounding box center [588, 367] width 306 height 24
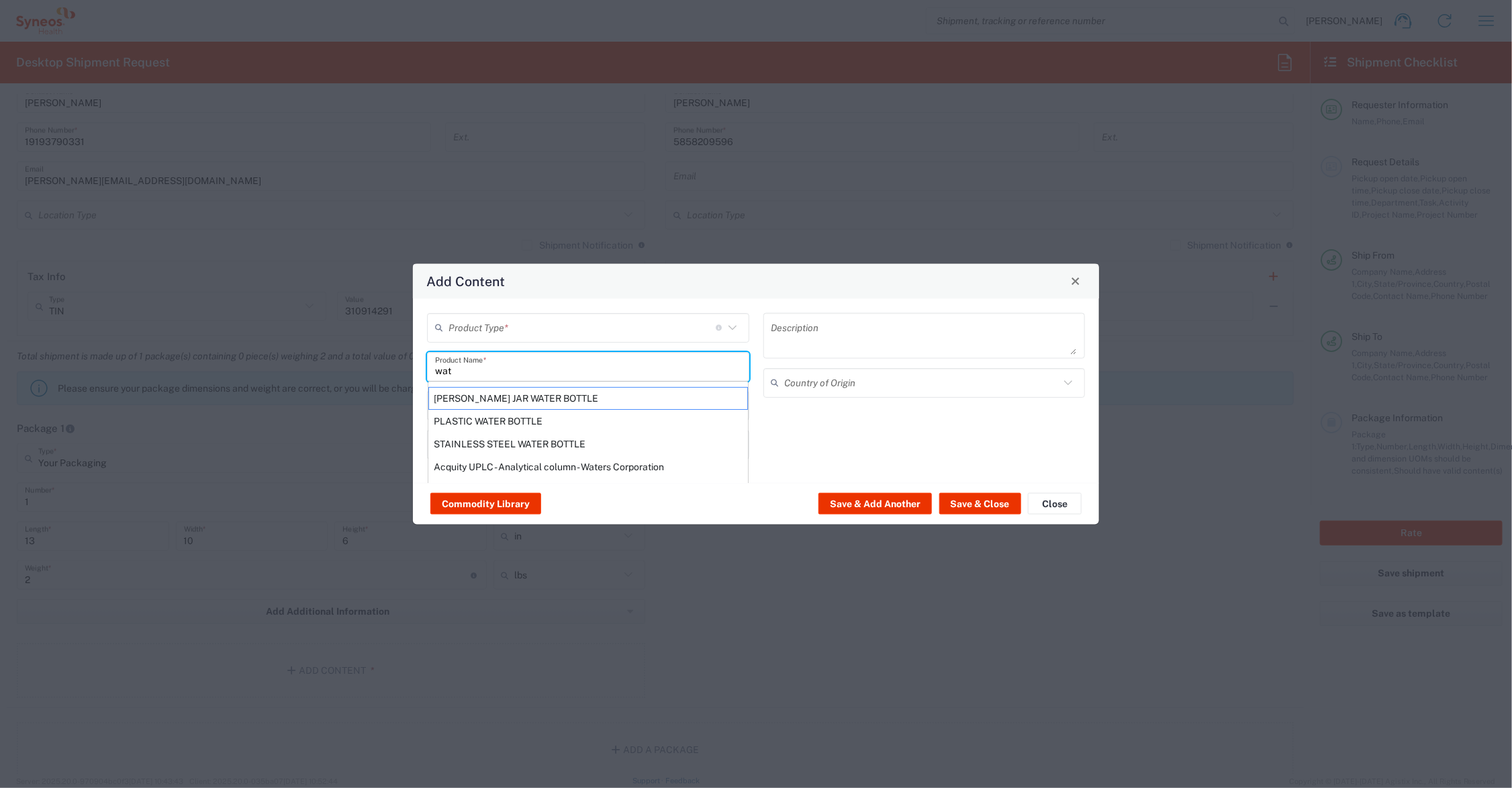
click at [485, 417] on div "PLASTIC WATER BOTTLE" at bounding box center [588, 420] width 320 height 23
type input "PLASTIC WATER BOTTLE"
type input "1"
type textarea "PLASTIC WATER BOTTLE"
type input "[GEOGRAPHIC_DATA]"
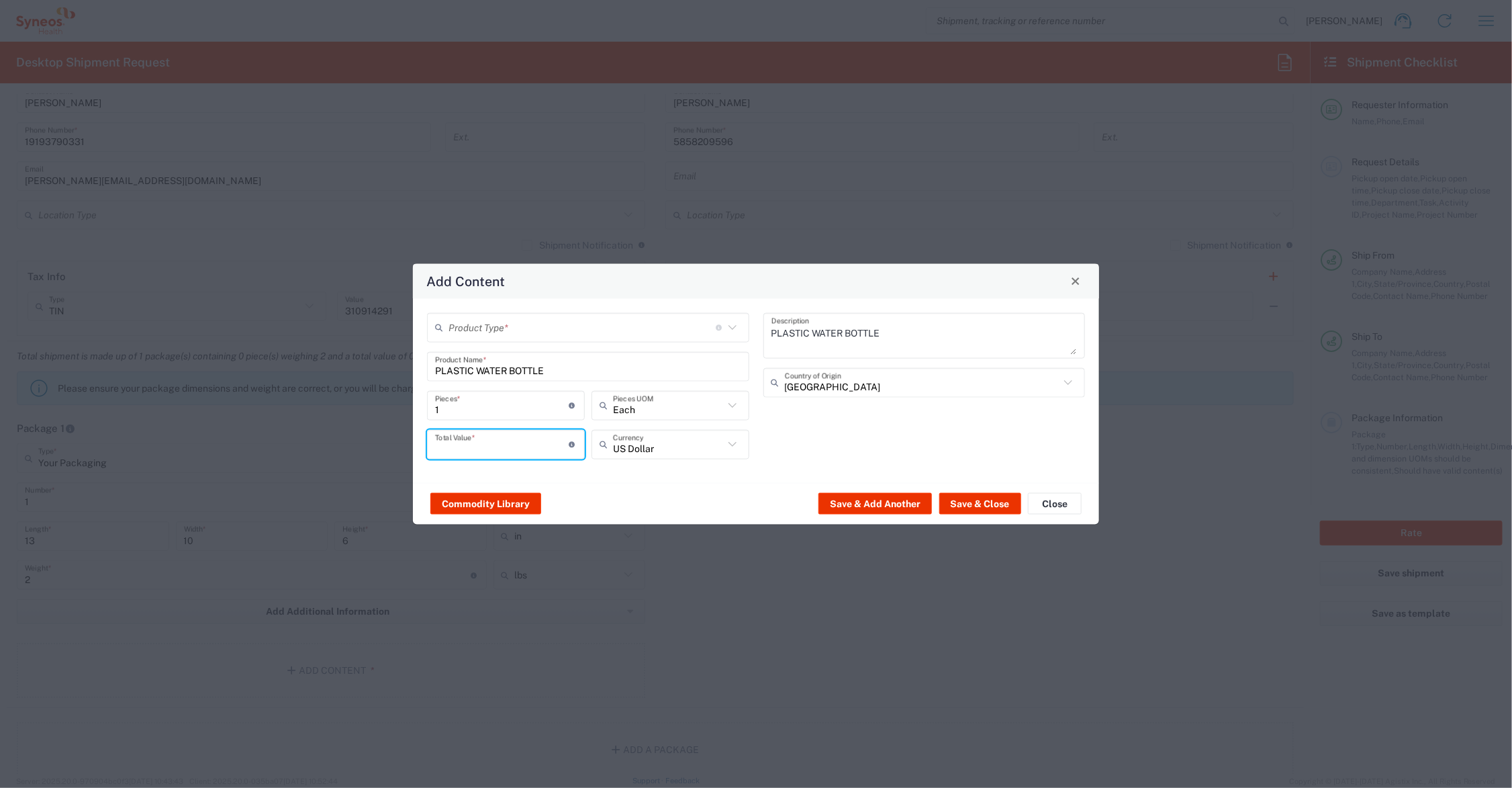
click at [552, 444] on input "number" at bounding box center [502, 444] width 135 height 24
type input "1"
type input "90.00"
click at [542, 370] on input "PLASTIC WATER BOTTLE" at bounding box center [588, 367] width 306 height 24
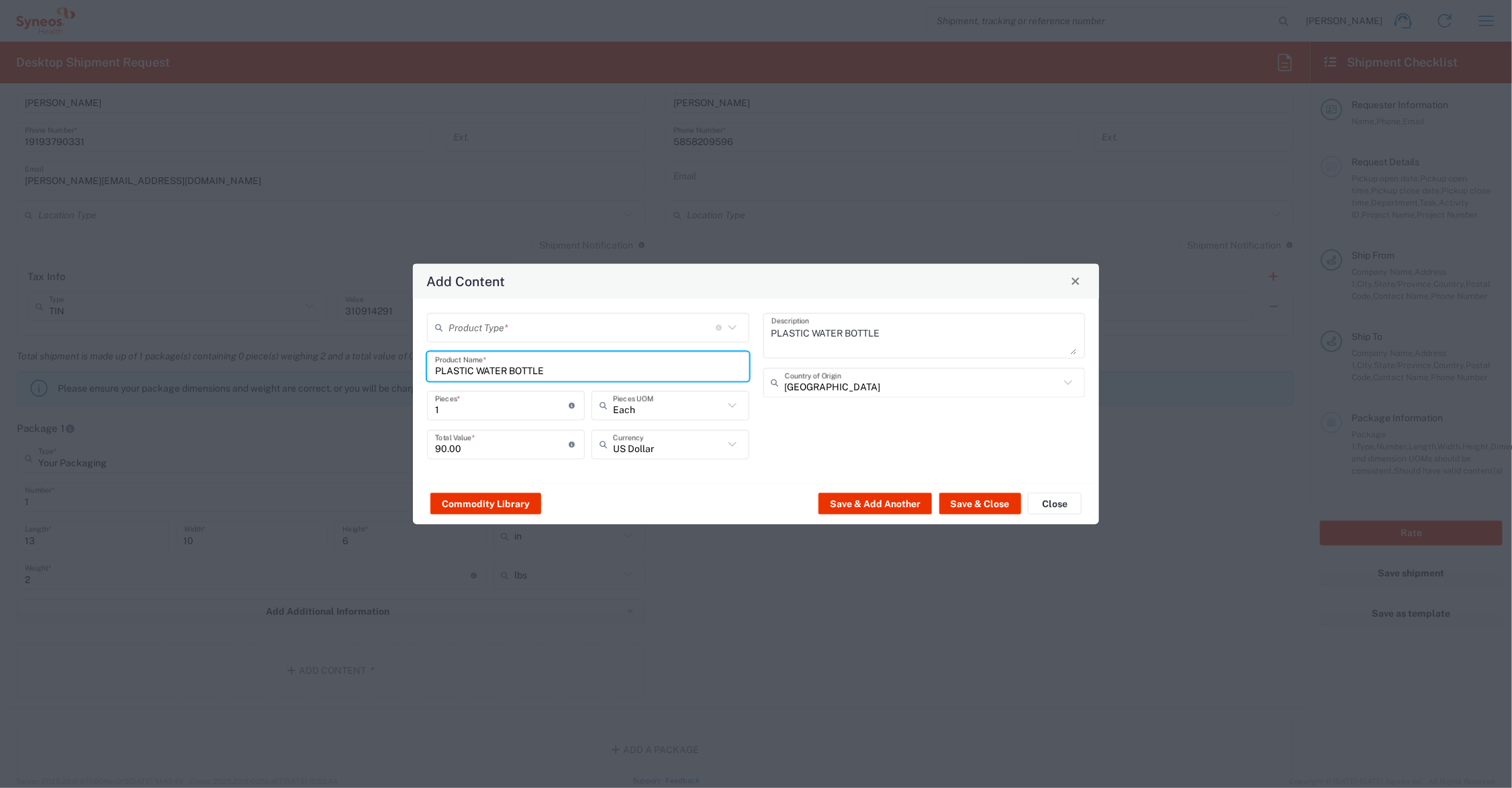
click at [571, 365] on input "PLASTIC WATER BOTTLE" at bounding box center [588, 367] width 306 height 24
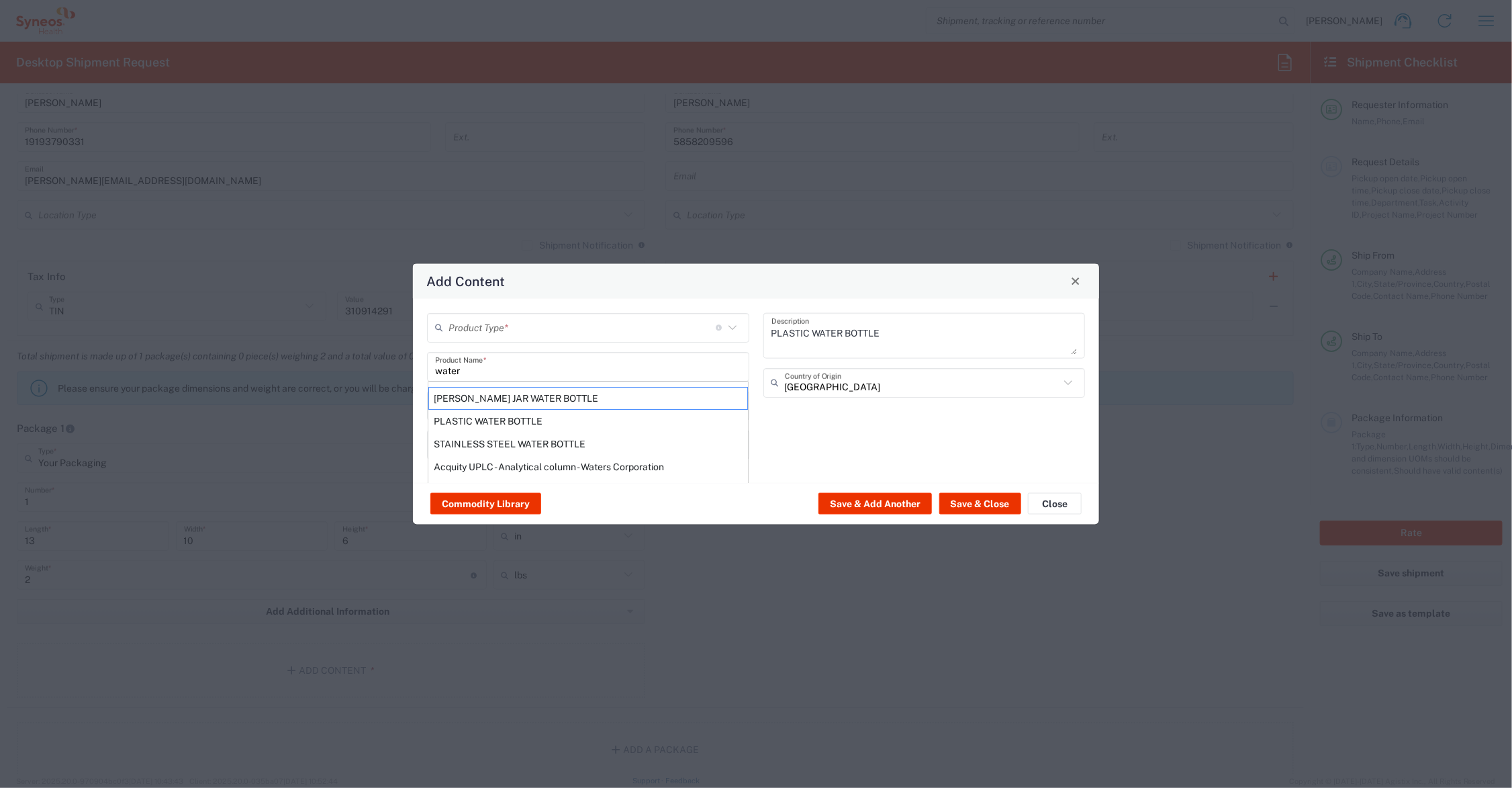
click at [544, 438] on div "STAINLESS STEEL WATER BOTTLE" at bounding box center [588, 443] width 320 height 23
type input "STAINLESS STEEL WATER BOTTLE"
type textarea "STAINLESS STEEL WATER BOTTLE"
type input "[GEOGRAPHIC_DATA]"
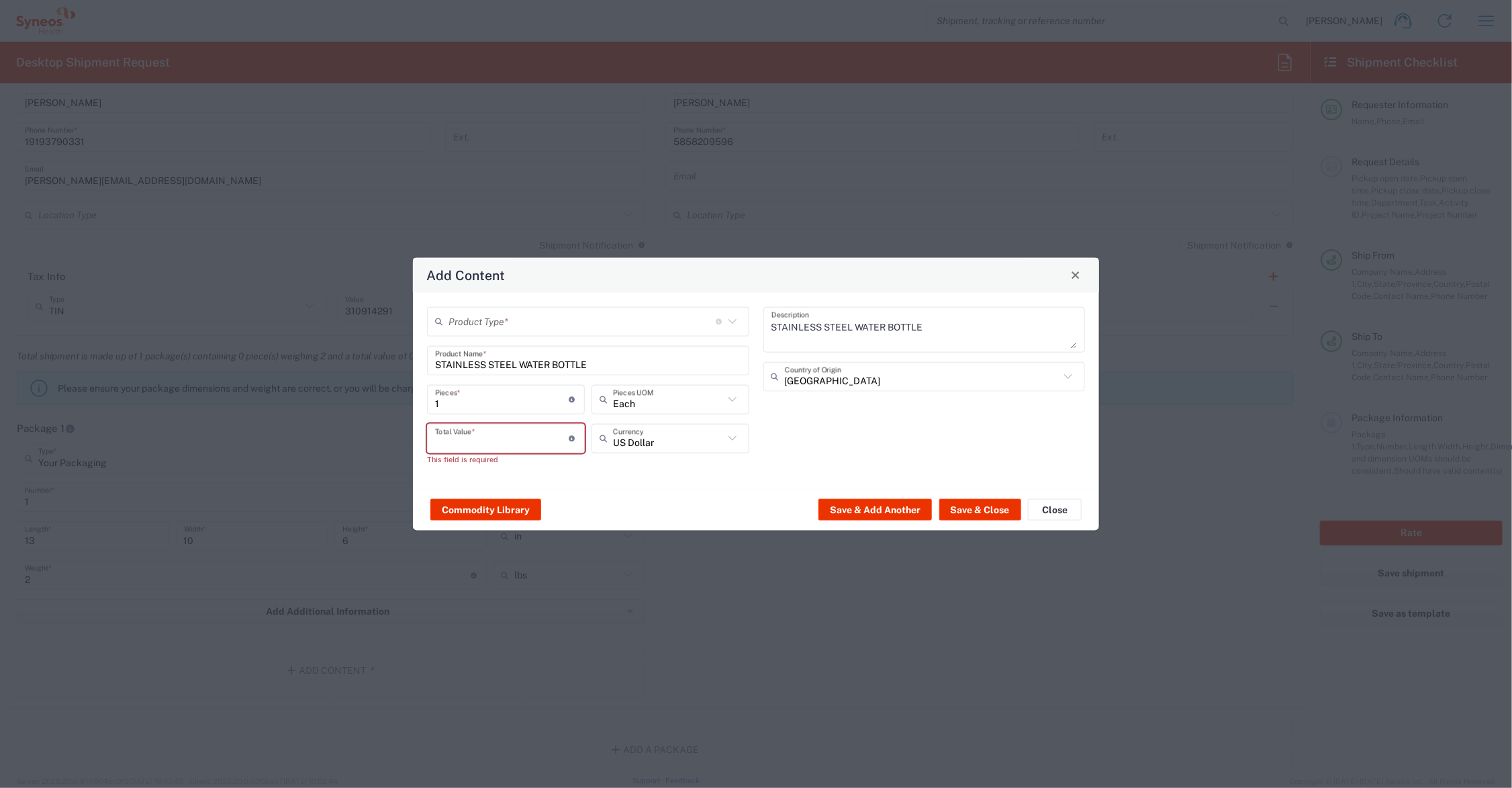
click at [526, 438] on input "number" at bounding box center [502, 438] width 135 height 24
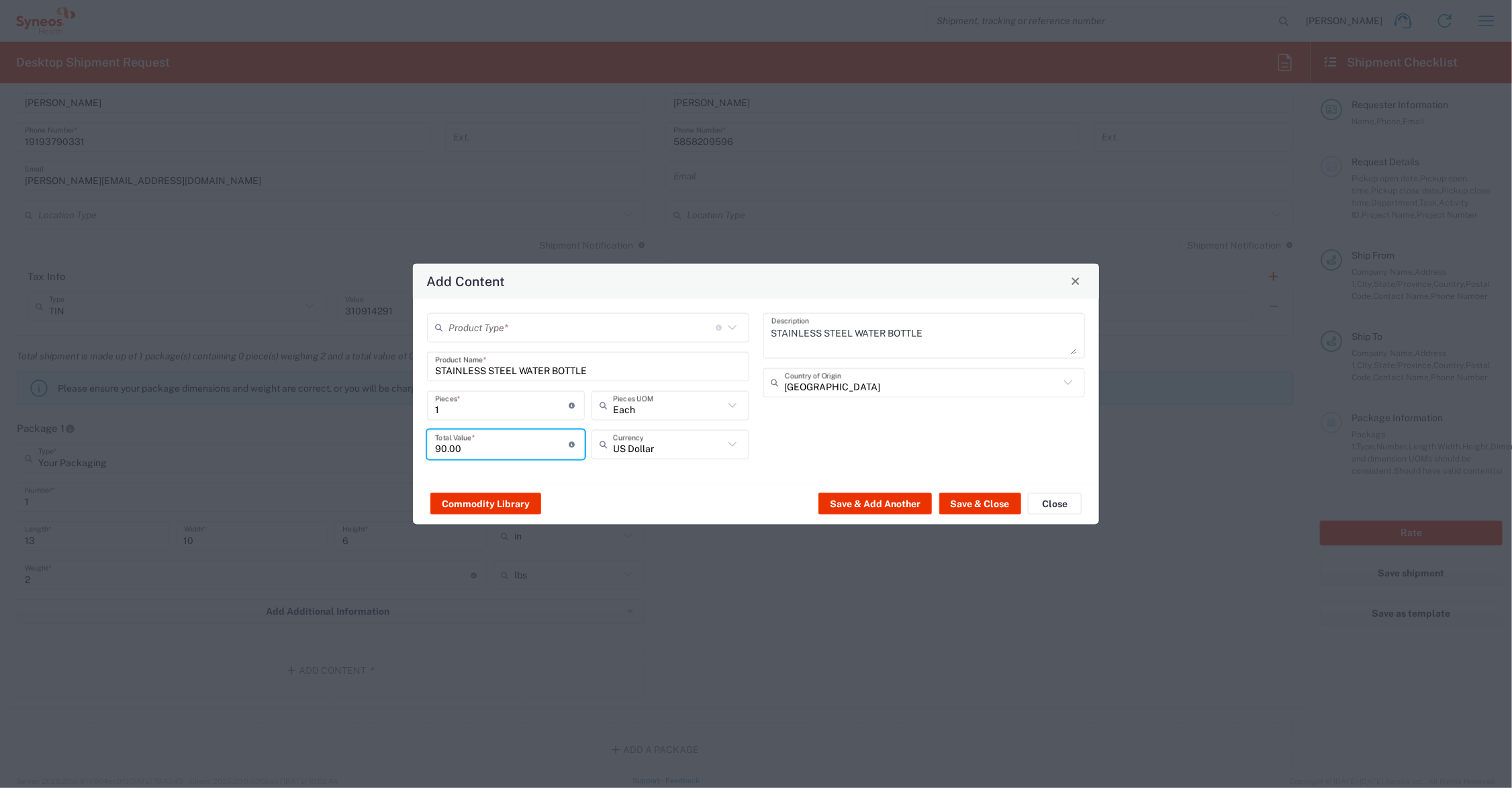
type input "90.00"
click at [471, 320] on input "text" at bounding box center [583, 327] width 268 height 24
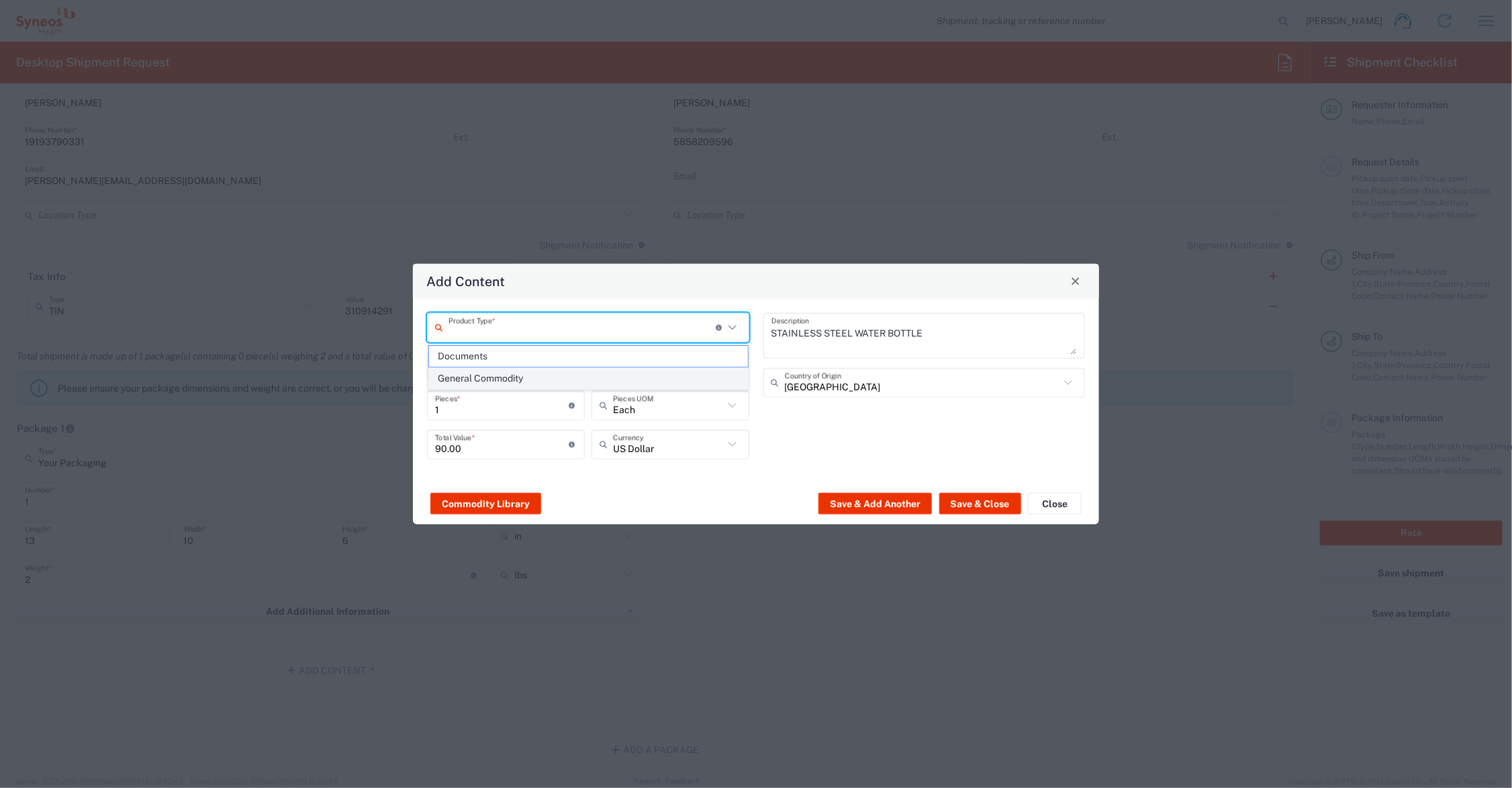
click at [519, 374] on span "General Commodity" at bounding box center [589, 378] width 319 height 21
type input "General Commodity"
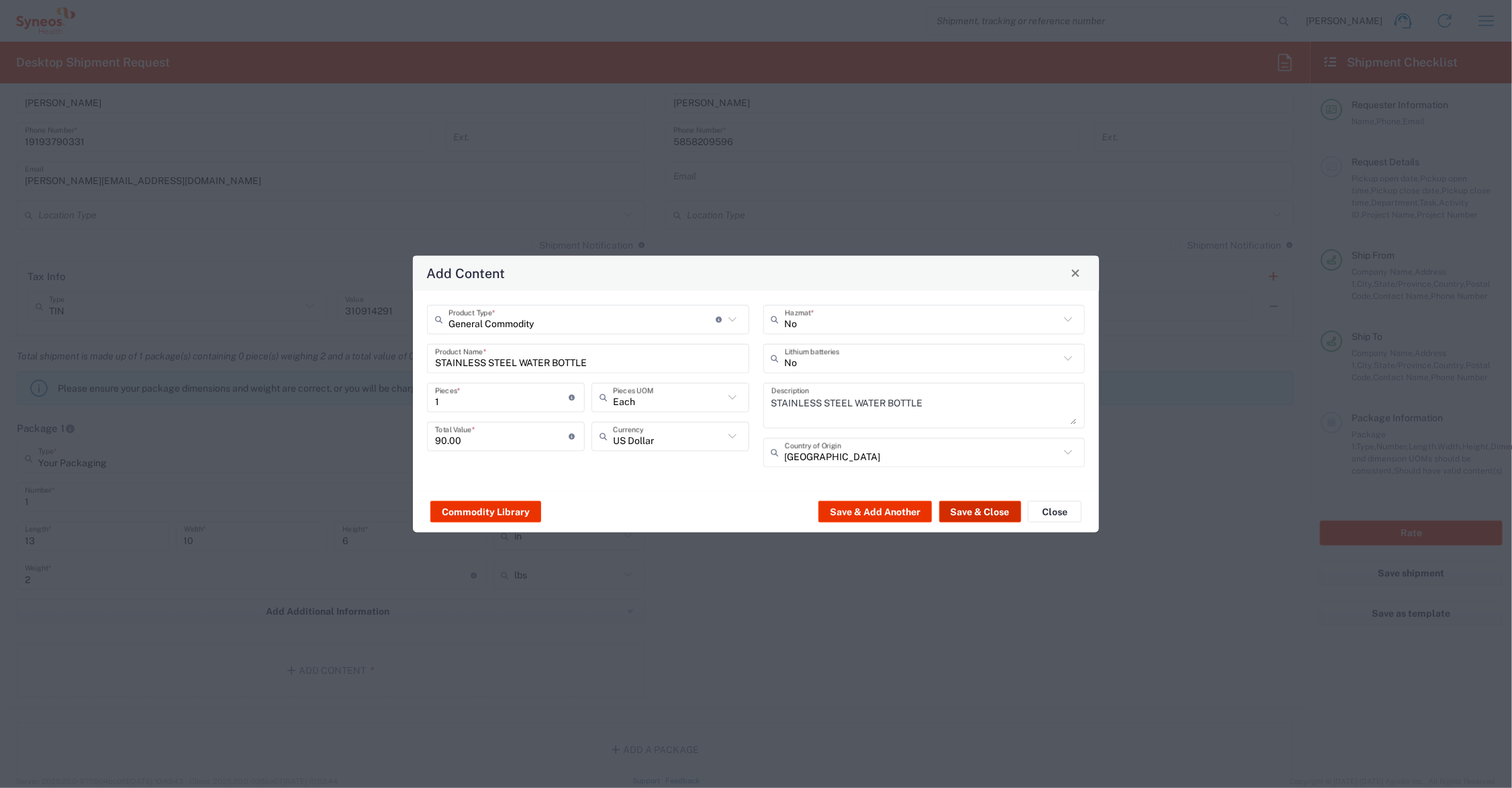
click at [988, 511] on button "Save & Close" at bounding box center [980, 511] width 82 height 22
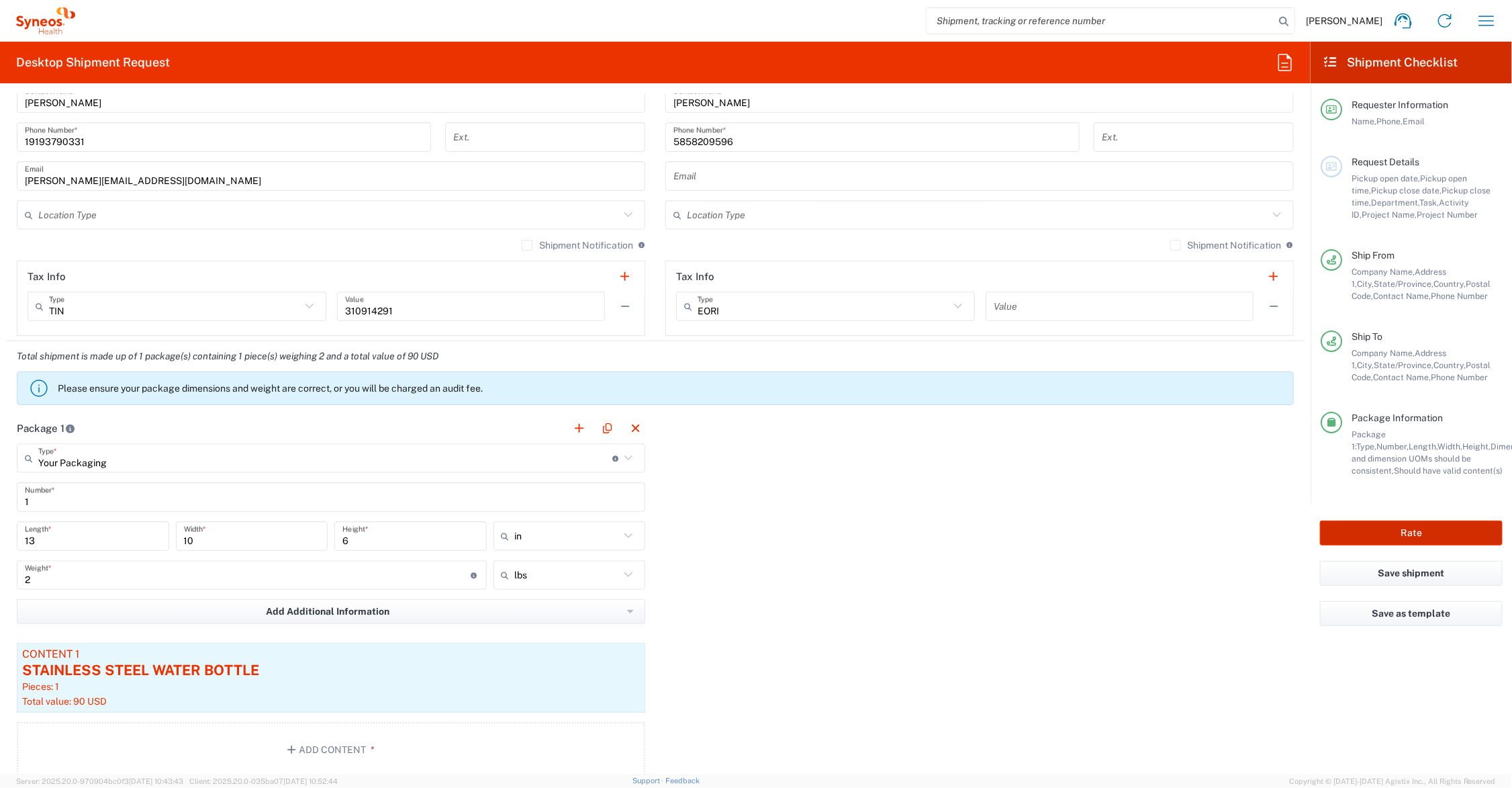
click at [1356, 532] on button "Rate" at bounding box center [1411, 532] width 182 height 25
type input "Commercial.ncinsv.23.107360"
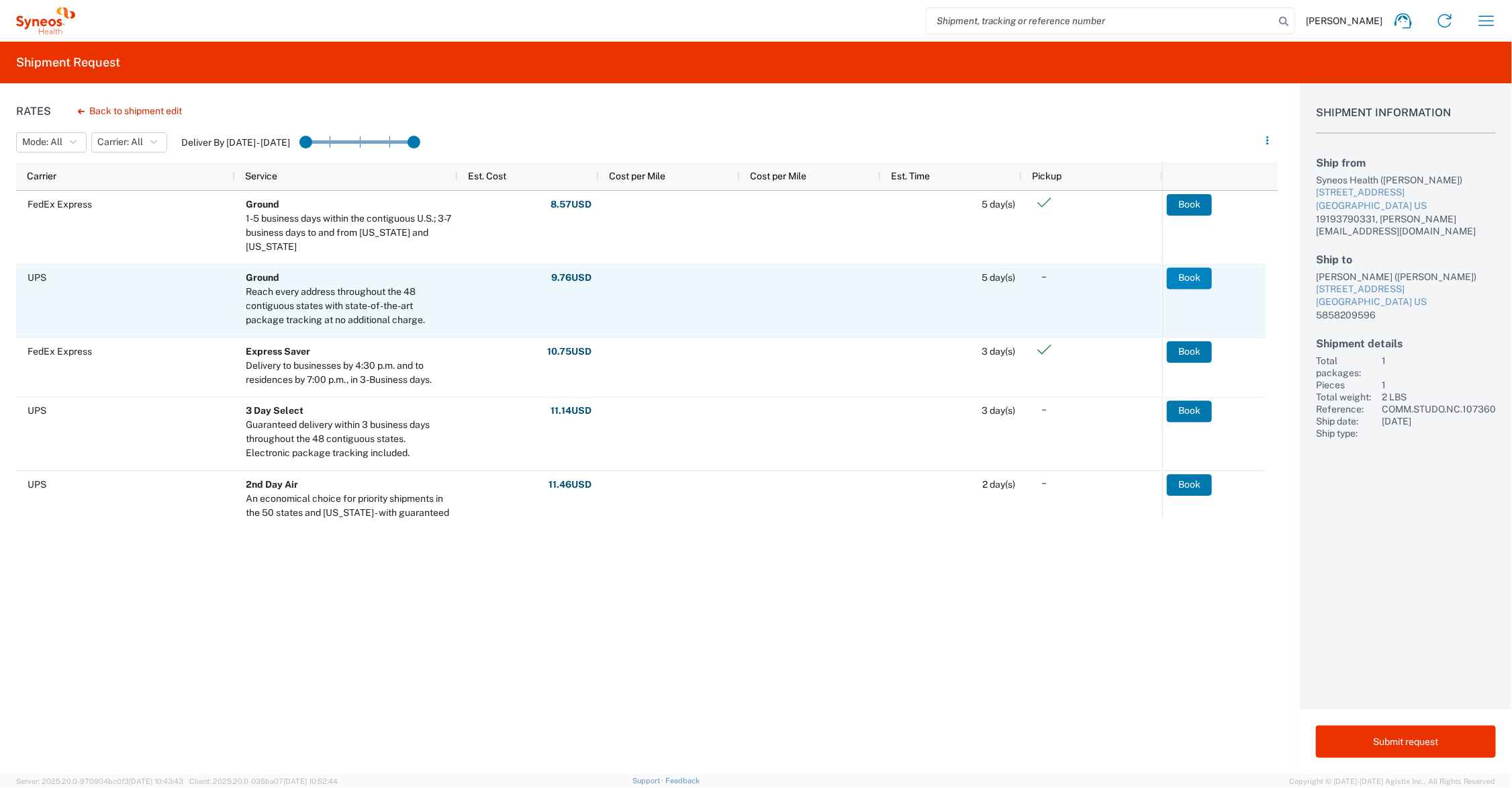
click at [1185, 277] on button "Book" at bounding box center [1189, 279] width 45 height 22
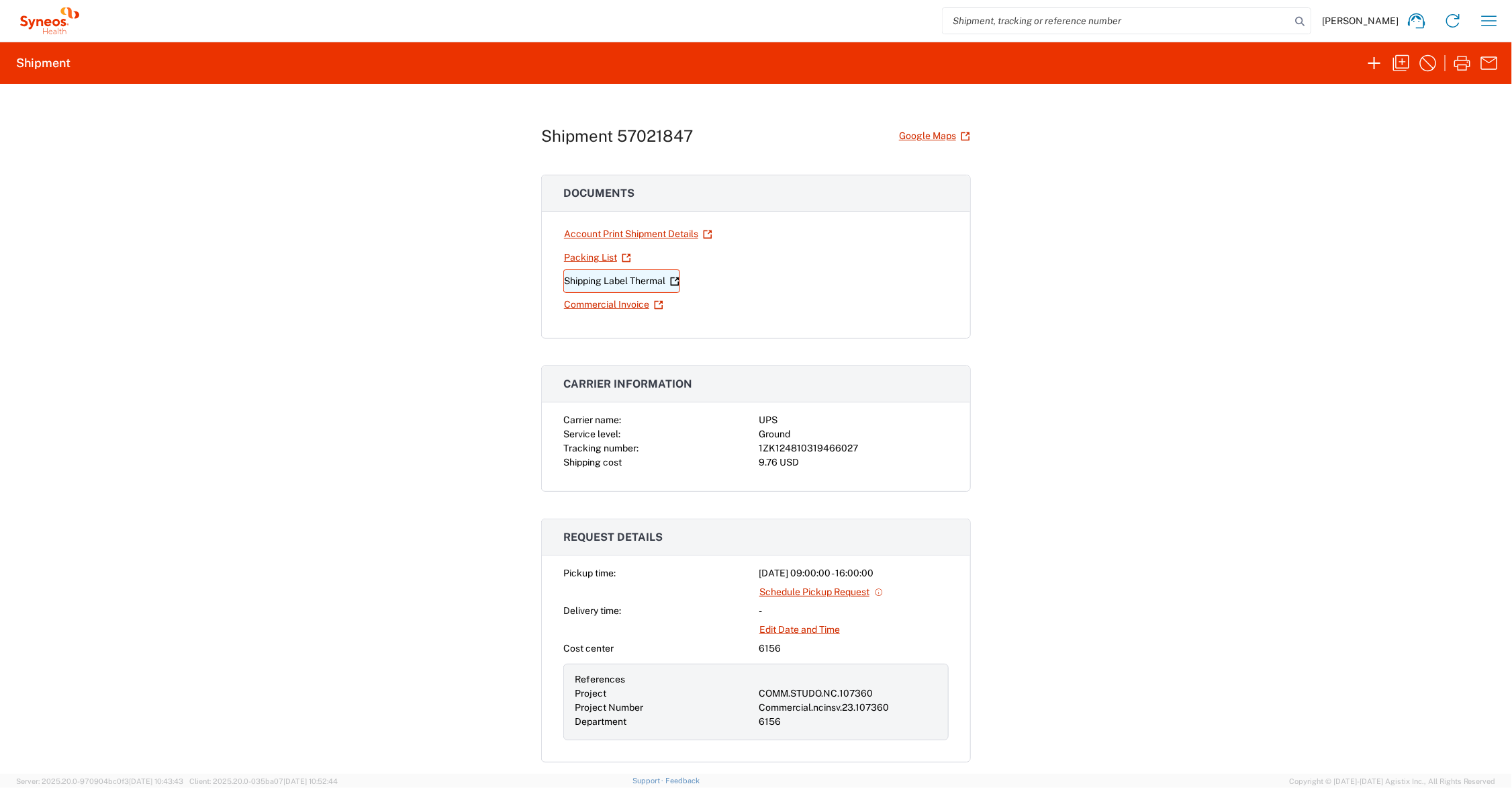
click at [638, 276] on link "Shipping Label Thermal" at bounding box center [621, 281] width 117 height 24
